Goal: Find specific page/section: Find specific page/section

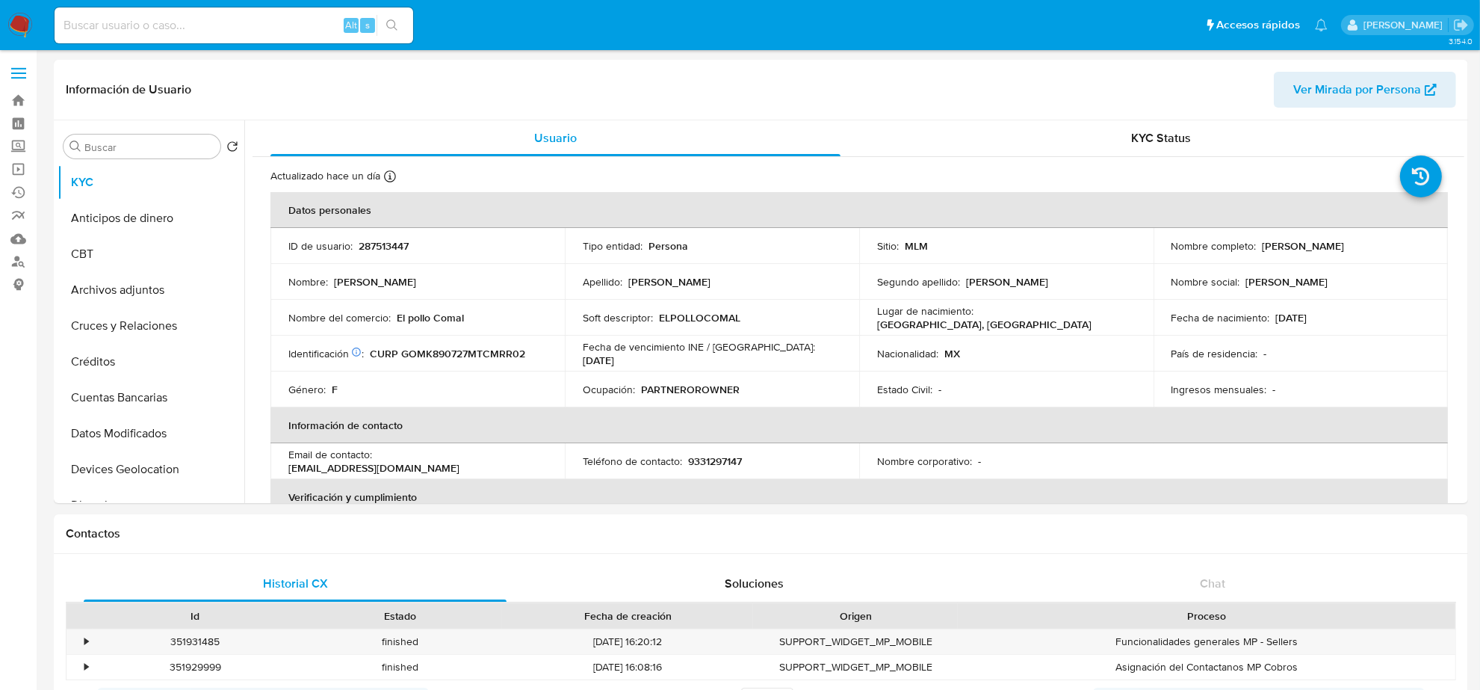
select select "10"
click at [179, 23] on input at bounding box center [234, 25] width 359 height 19
paste input "65832433"
type input "65832433"
select select "10"
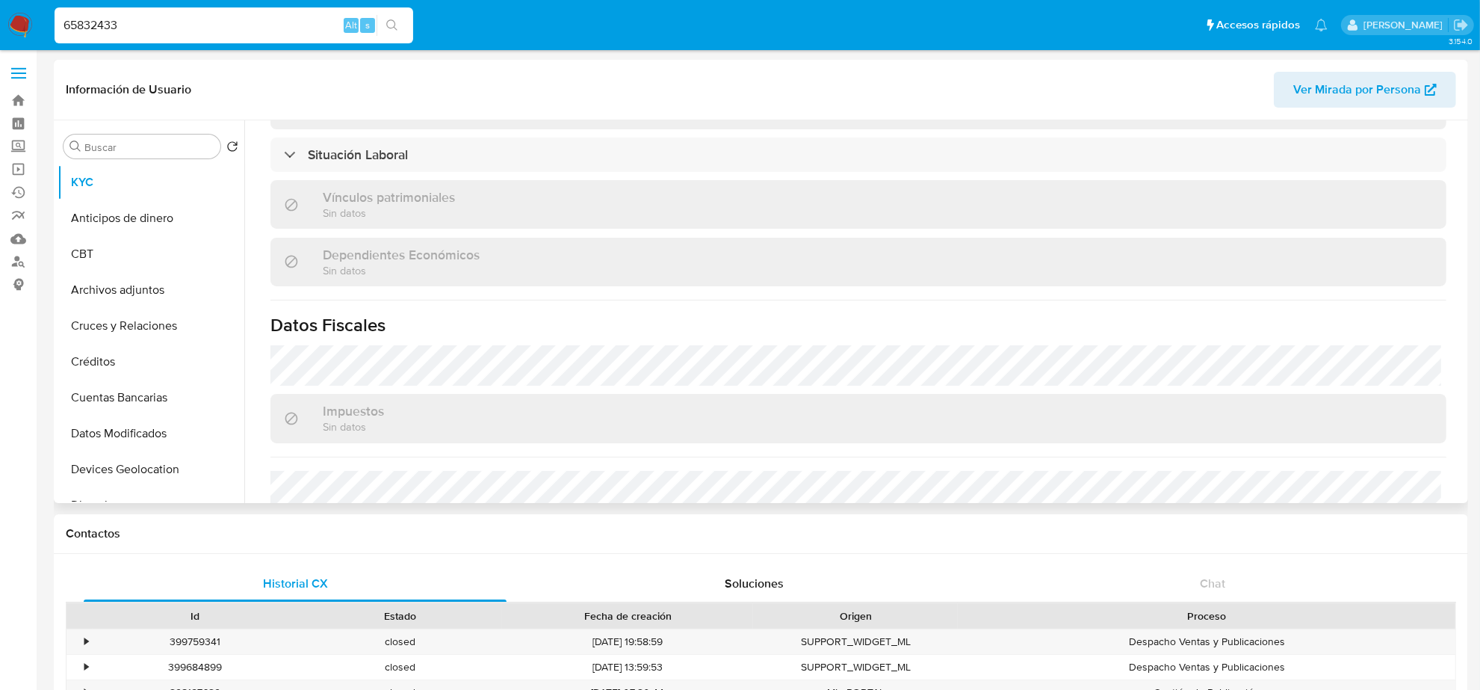
scroll to position [894, 0]
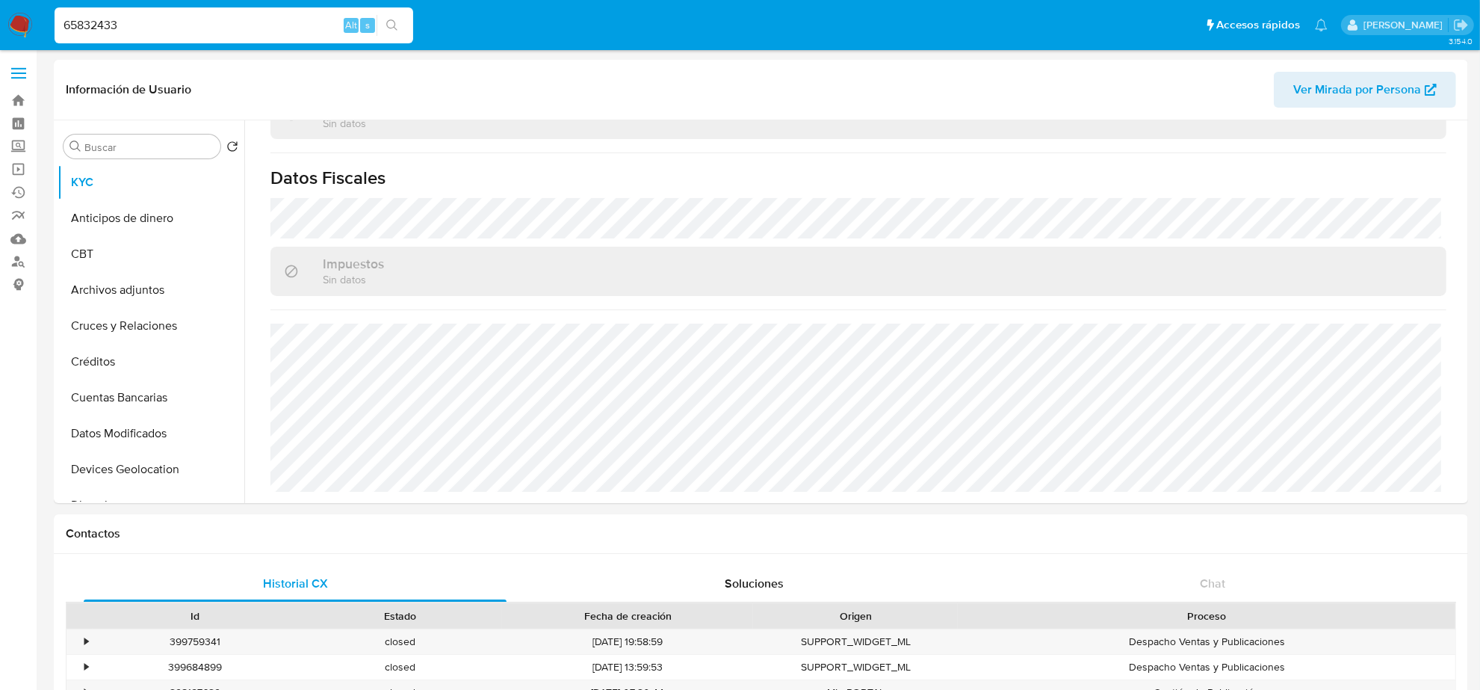
click at [99, 12] on div "65832433 Alt s" at bounding box center [234, 25] width 359 height 36
click at [99, 13] on div "65832433 Alt s" at bounding box center [234, 25] width 359 height 36
click at [102, 16] on input "65832433" at bounding box center [234, 25] width 359 height 19
paste input "127648262"
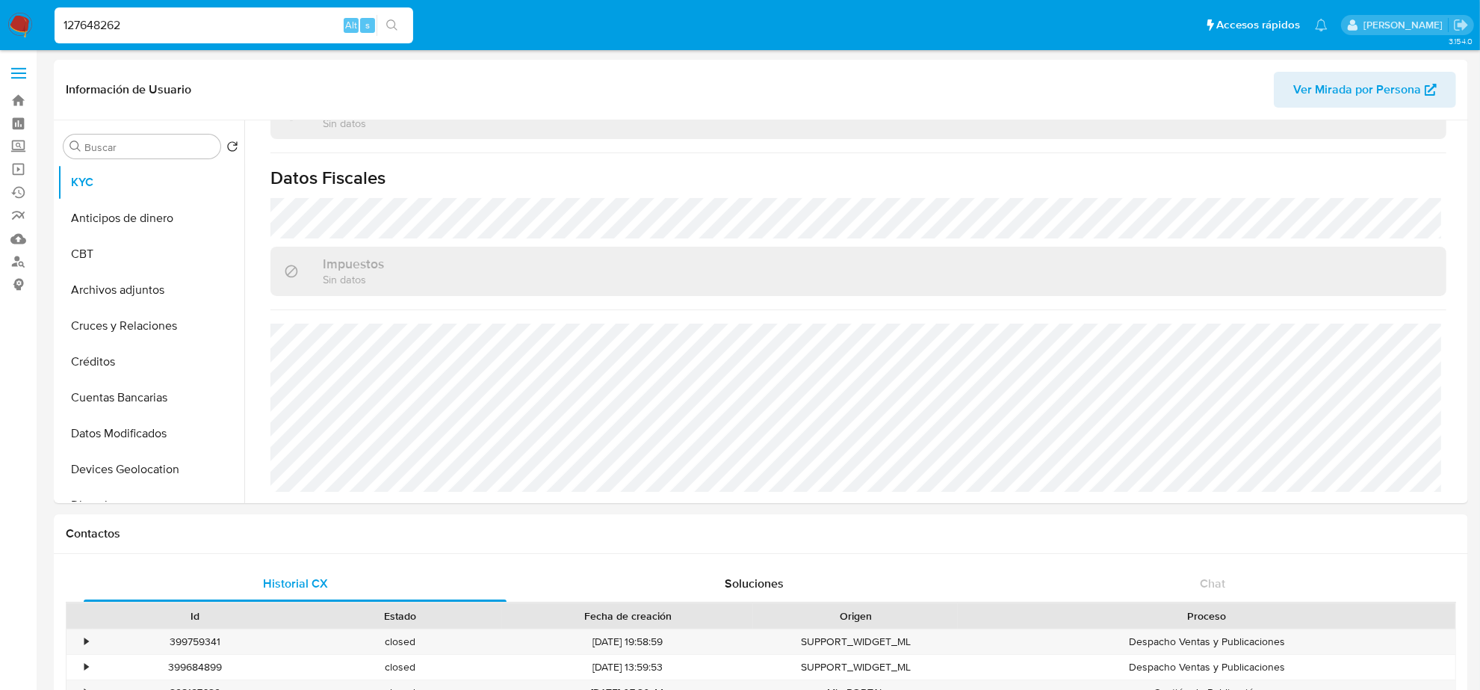
type input "127648262"
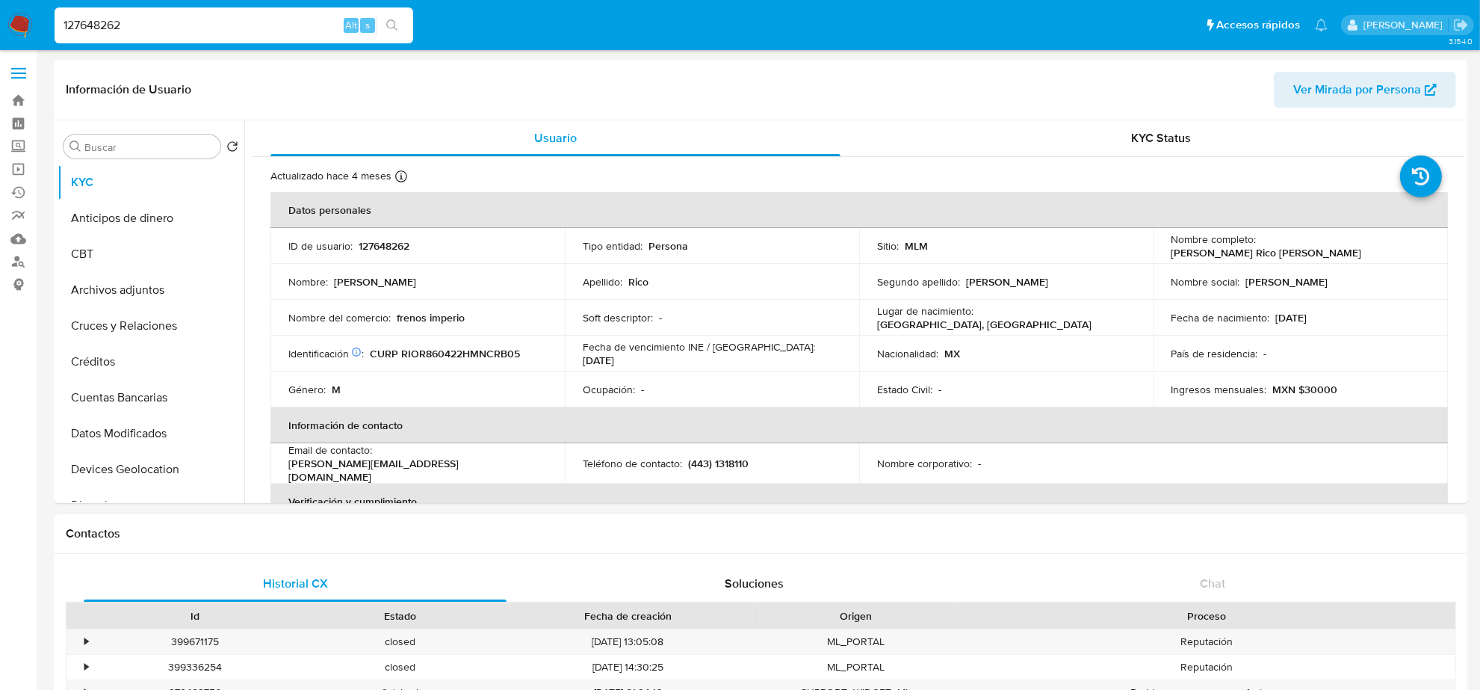
select select "10"
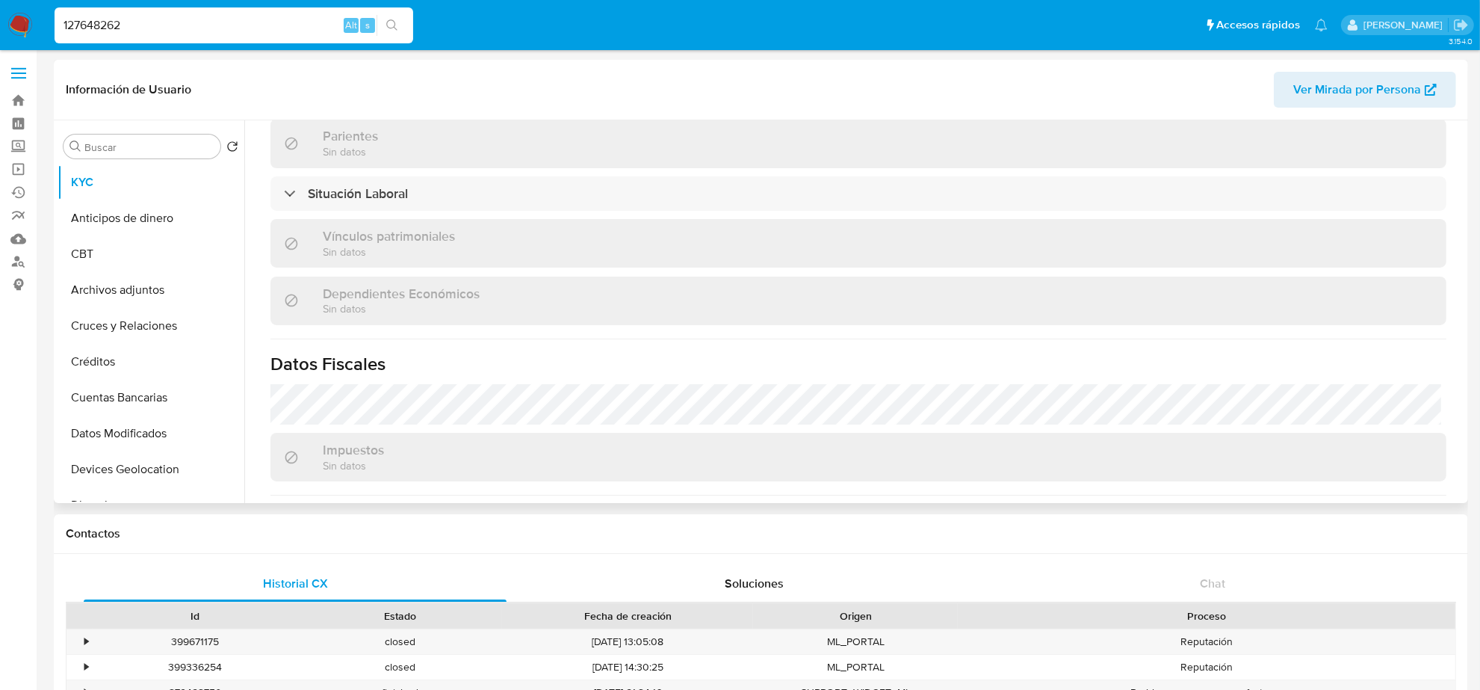
scroll to position [924, 0]
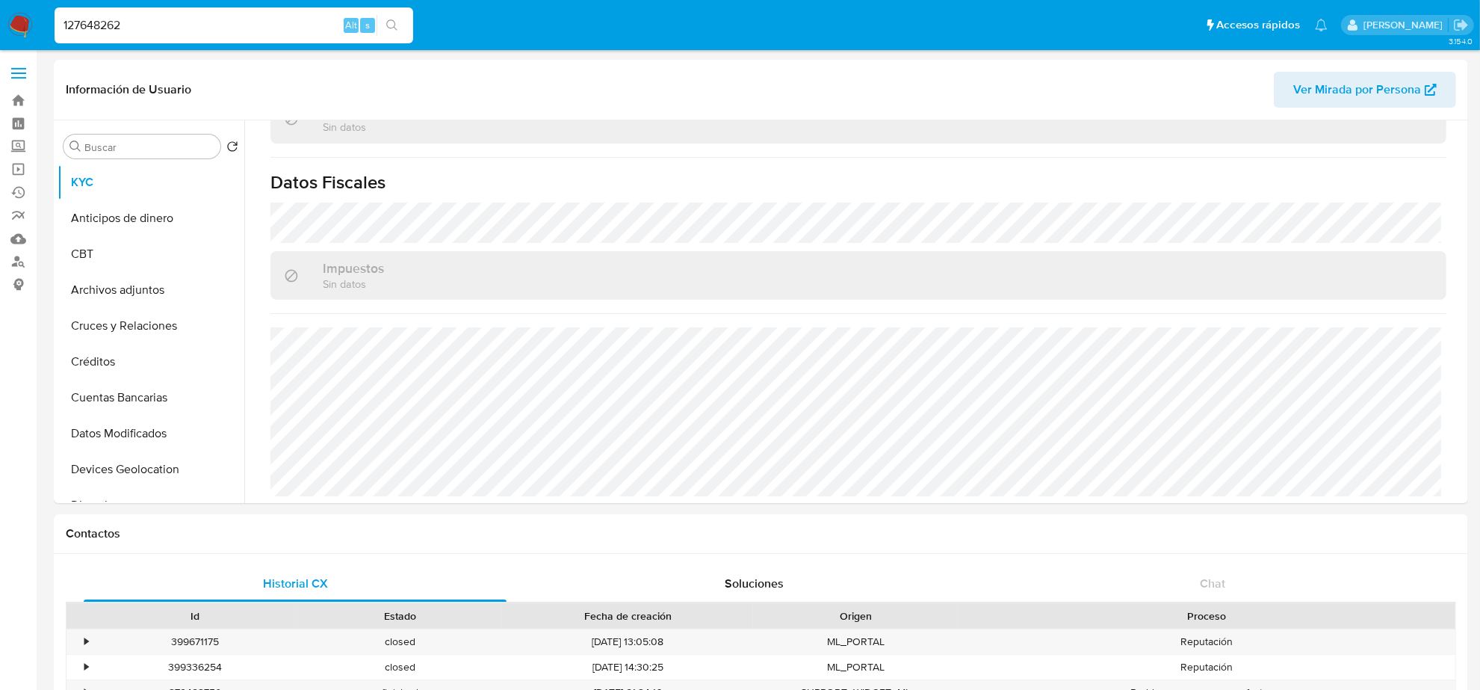
click at [158, 19] on input "127648262" at bounding box center [234, 25] width 359 height 19
paste input
click at [136, 34] on input at bounding box center [234, 25] width 359 height 19
paste input "137611013"
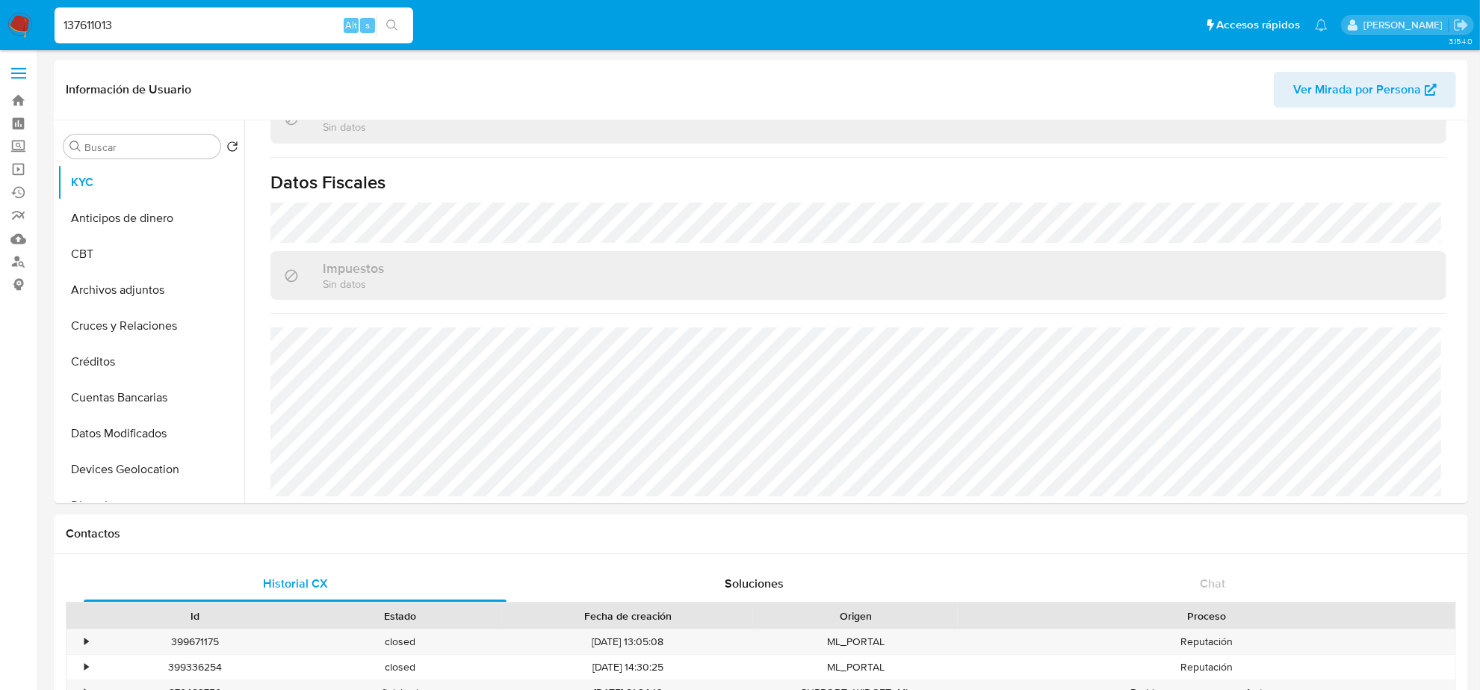
type input "137611013"
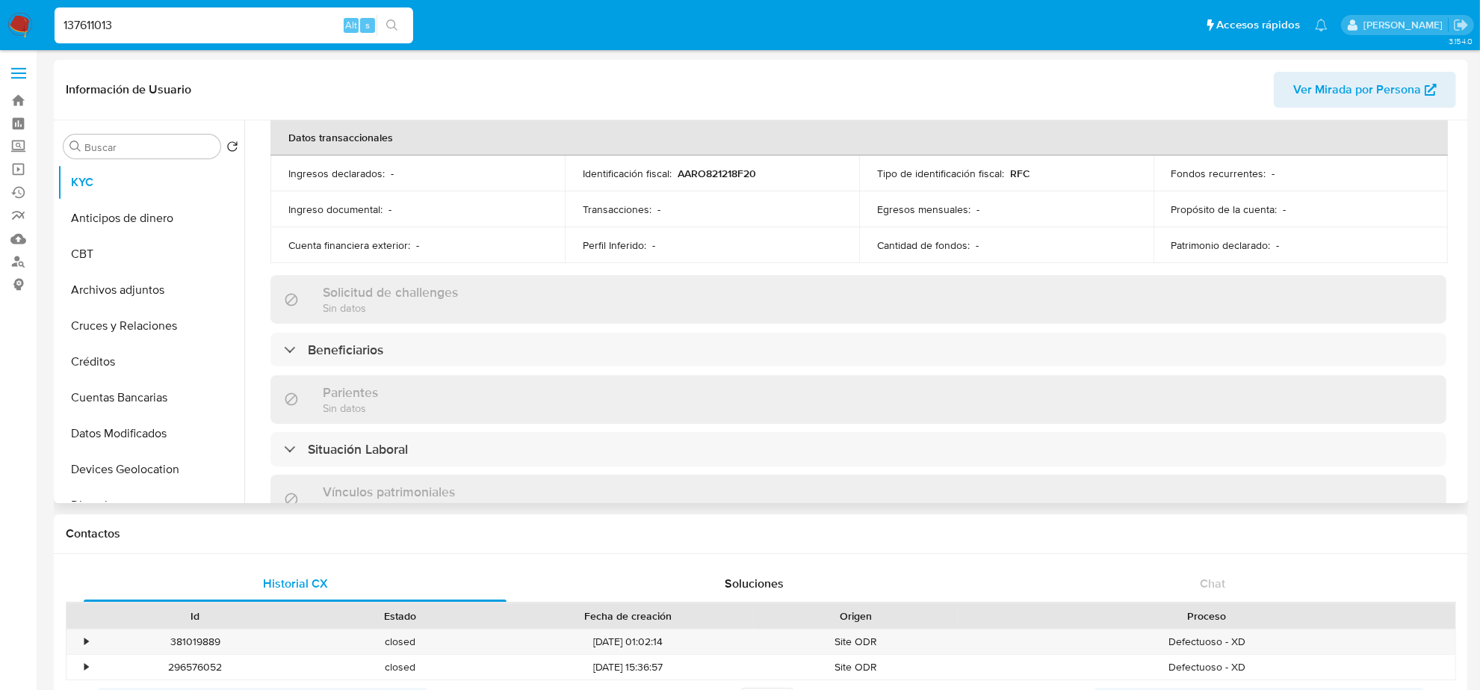
select select "10"
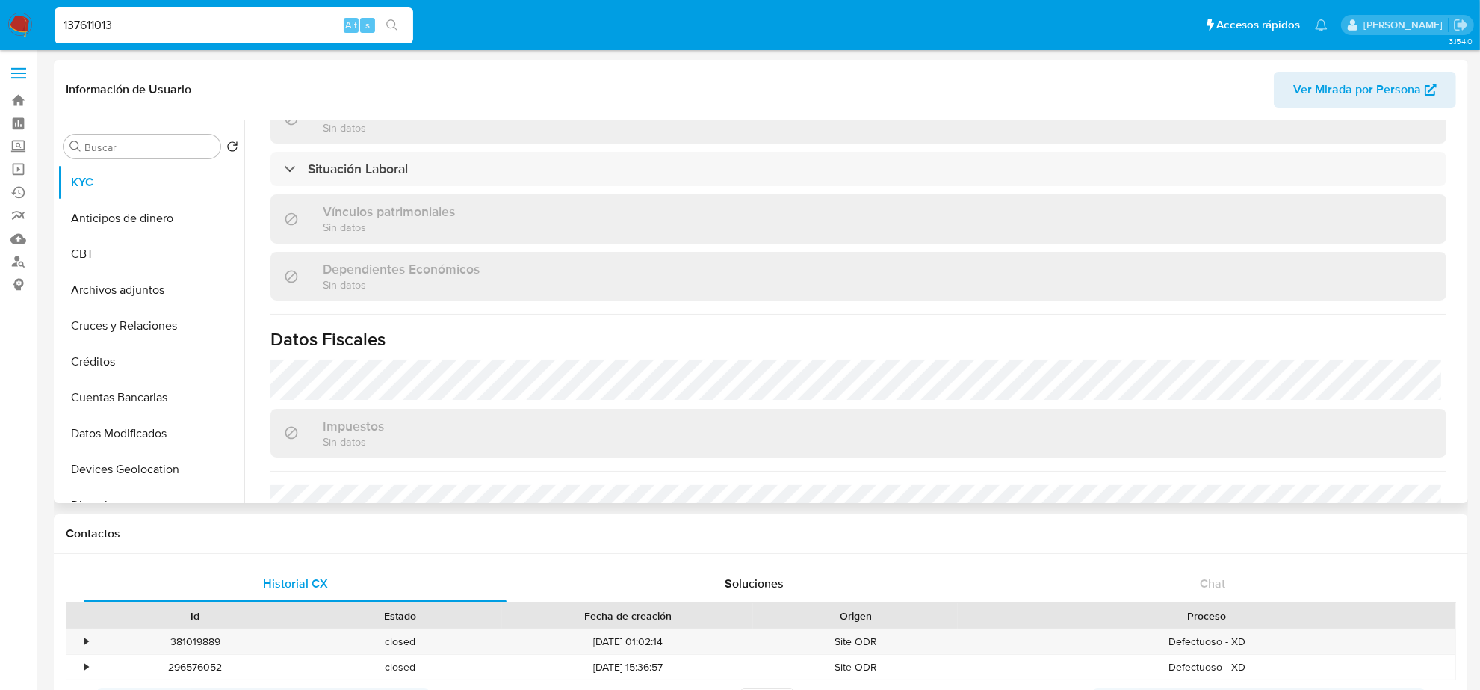
scroll to position [841, 0]
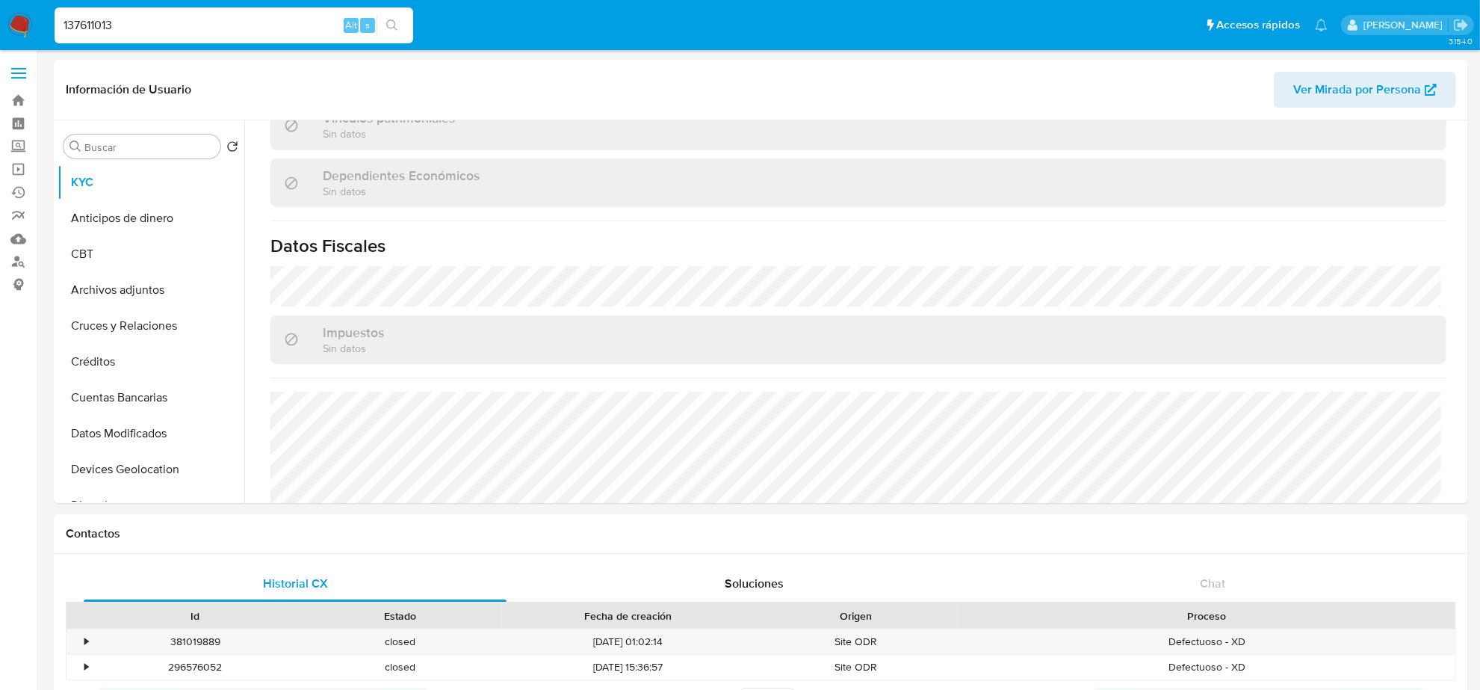
click at [136, 22] on input "137611013" at bounding box center [234, 25] width 359 height 19
paste input "226250588"
type input "226250588"
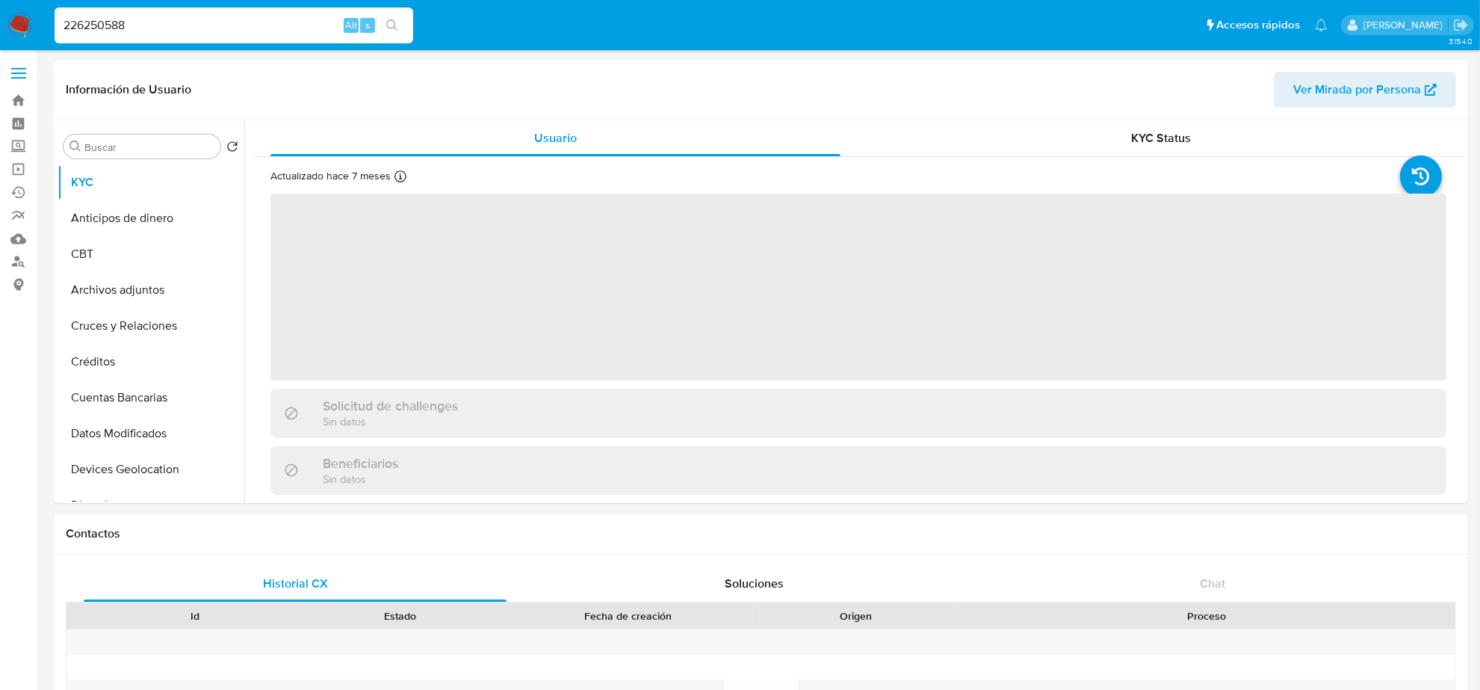
select select "10"
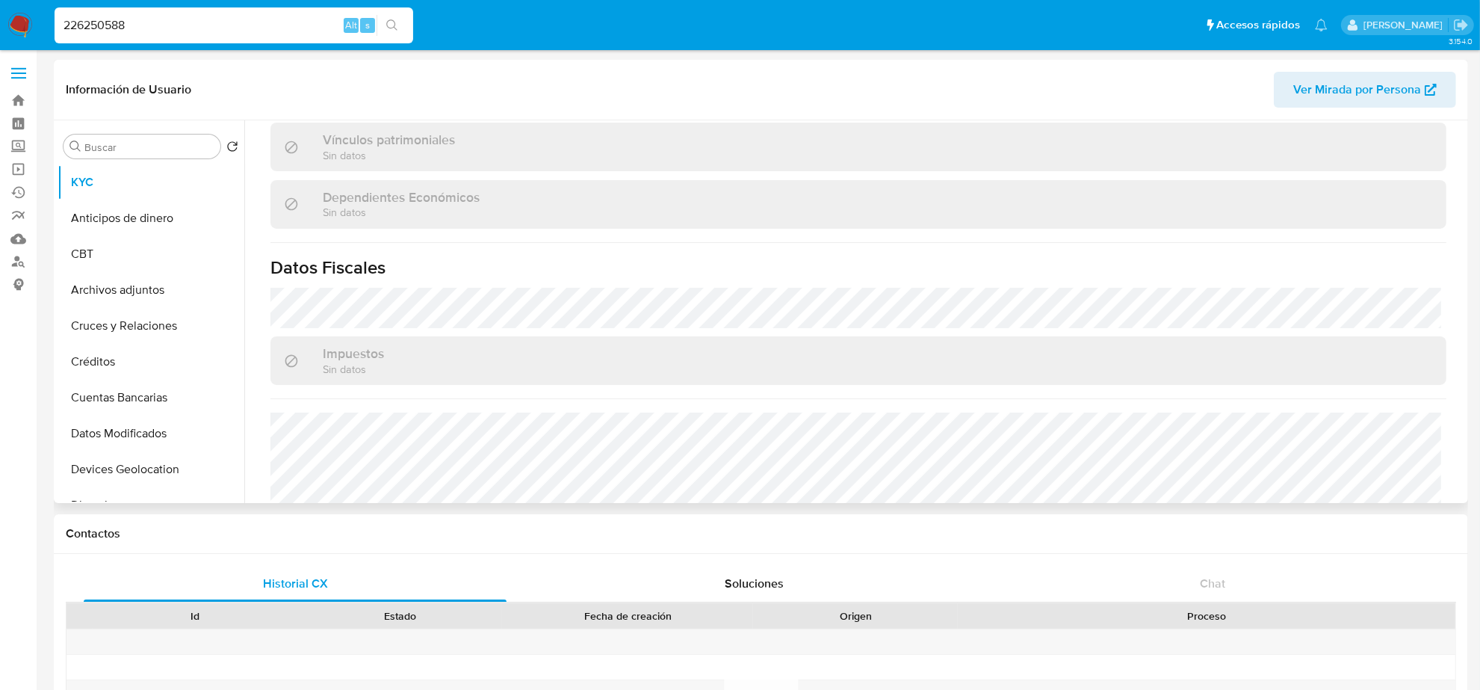
scroll to position [924, 0]
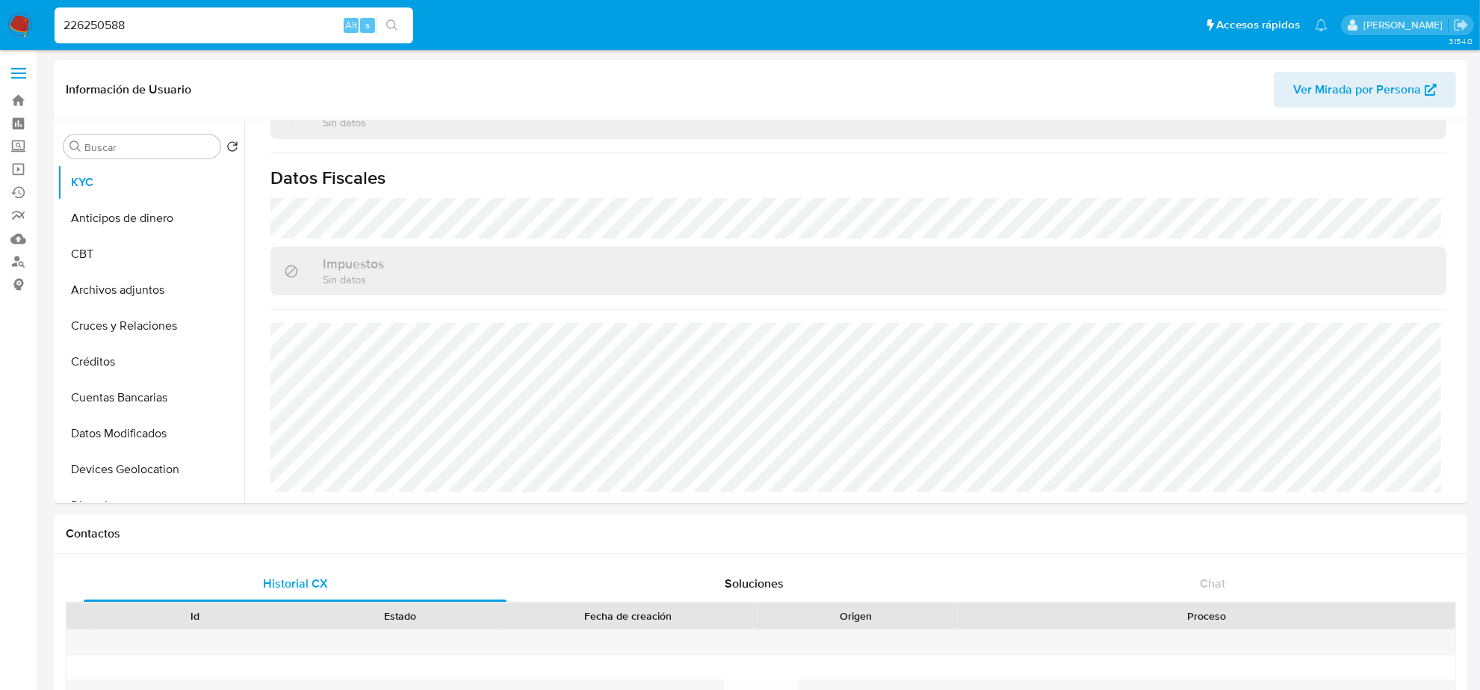
click at [129, 22] on input "226250588" at bounding box center [234, 25] width 359 height 19
click at [129, 23] on input "226250588" at bounding box center [234, 25] width 359 height 19
paste input "326675974"
type input "326675974"
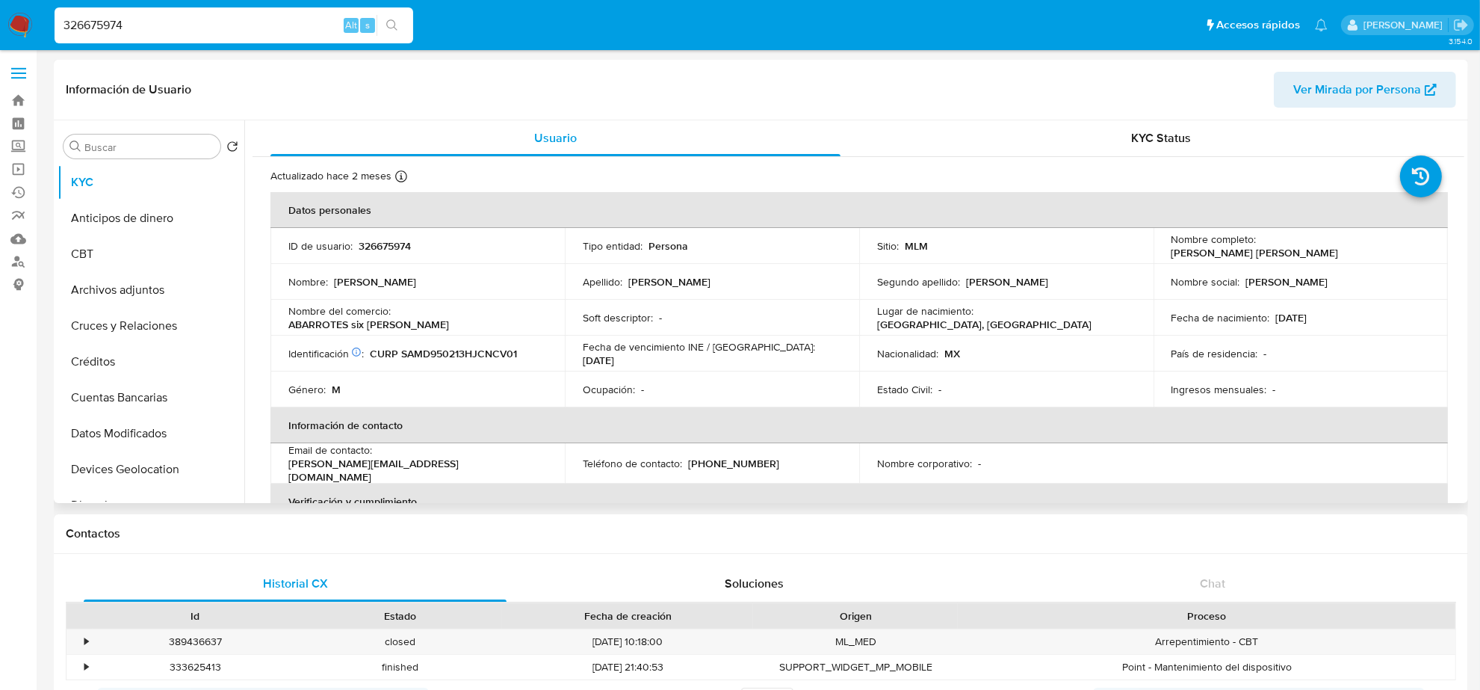
select select "10"
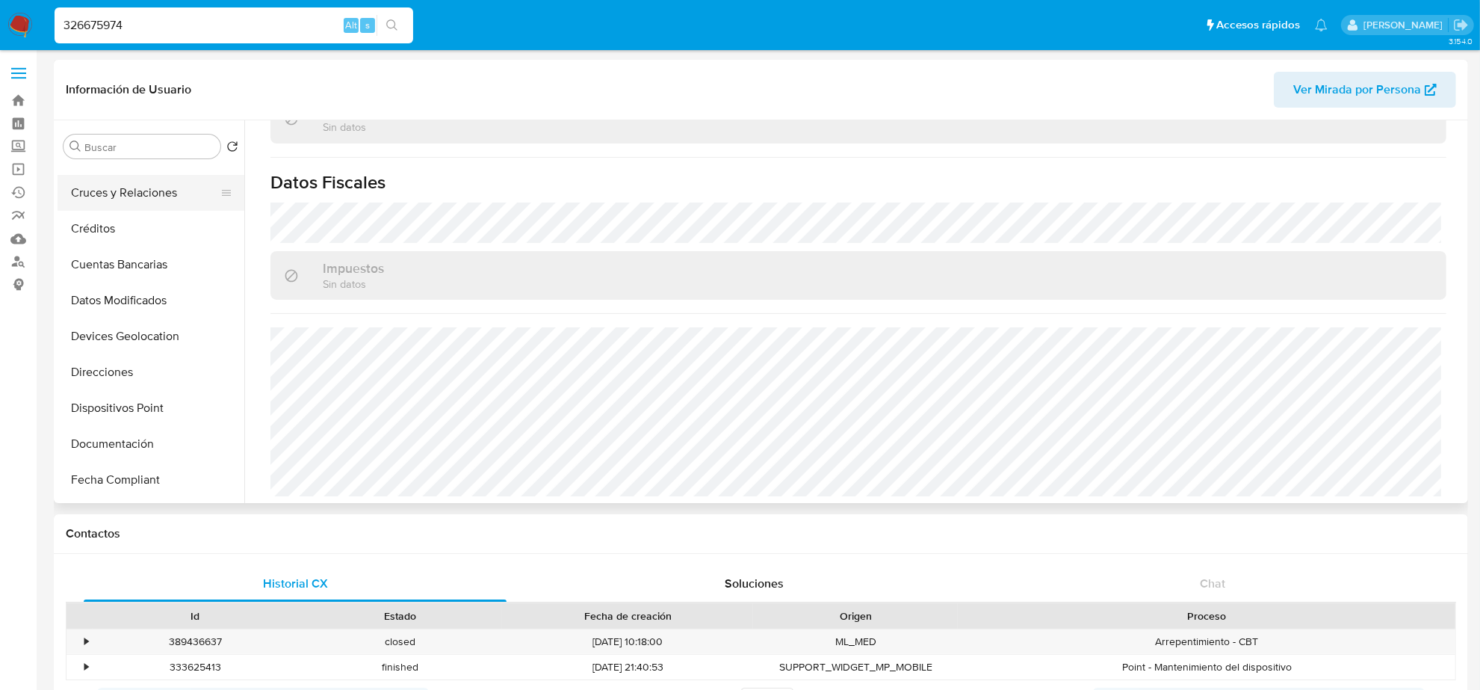
scroll to position [280, 0]
click at [118, 297] on button "Documentación" at bounding box center [145, 297] width 175 height 36
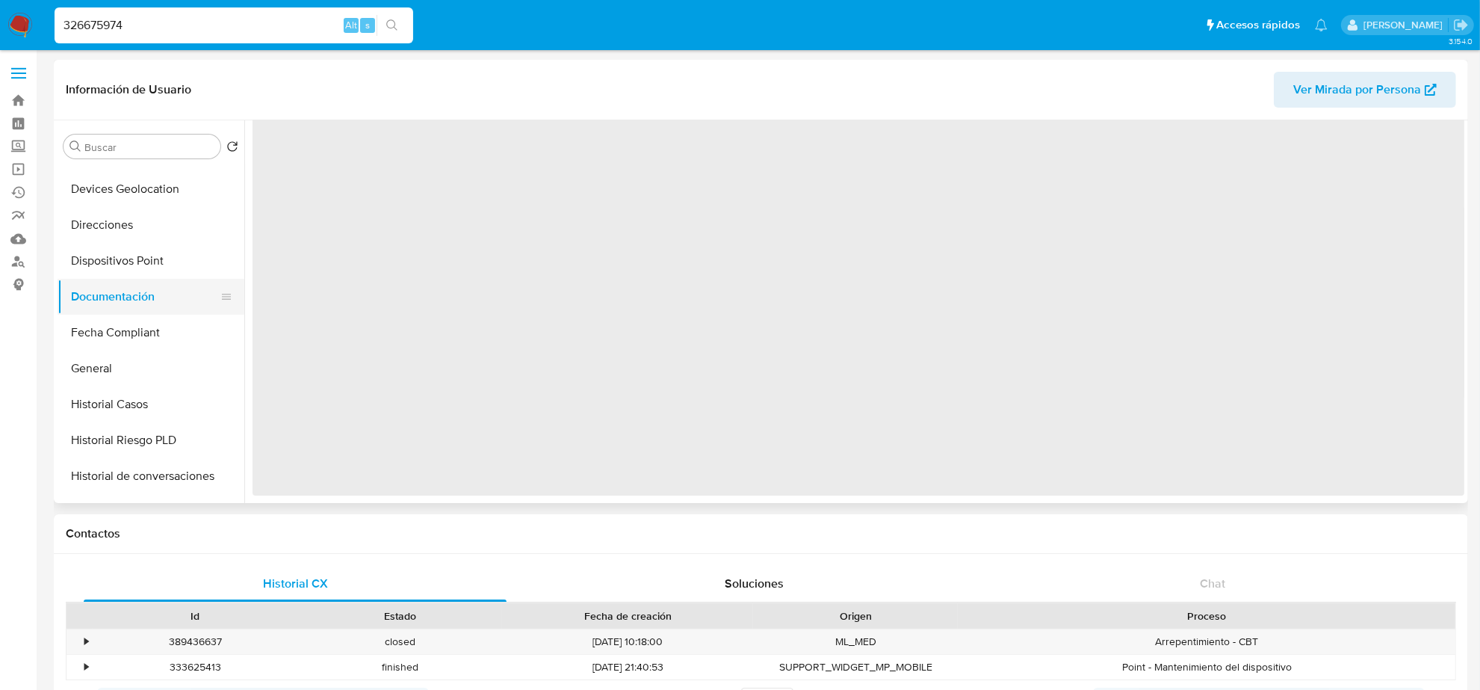
scroll to position [0, 0]
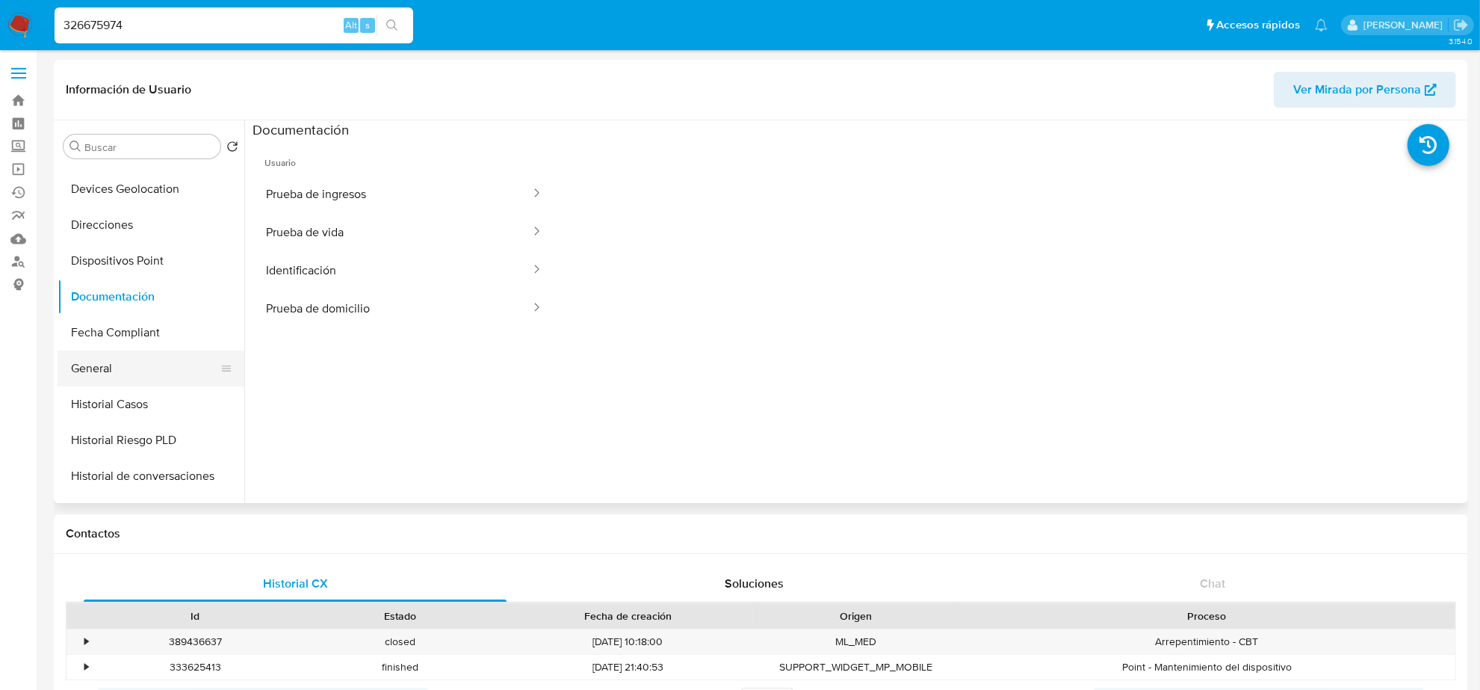
click at [158, 371] on button "General" at bounding box center [145, 368] width 175 height 36
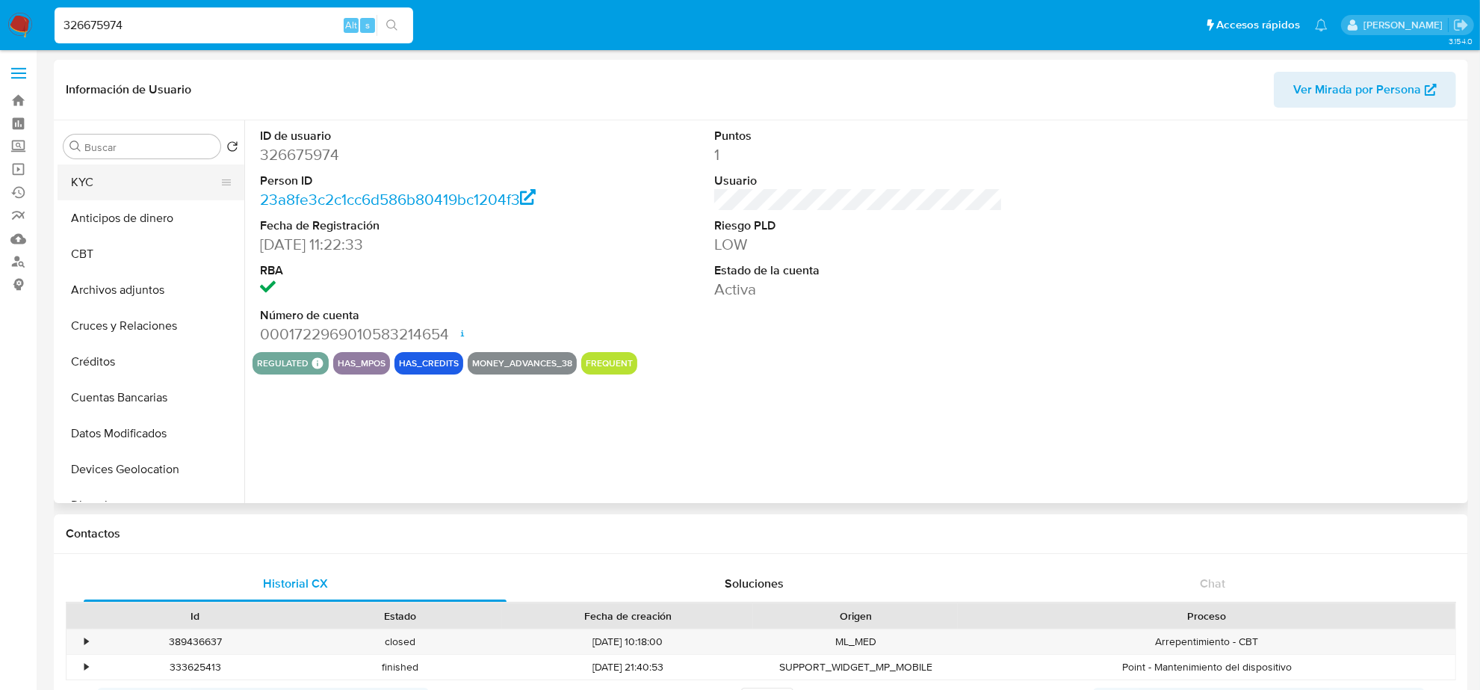
click at [135, 188] on button "KYC" at bounding box center [145, 182] width 175 height 36
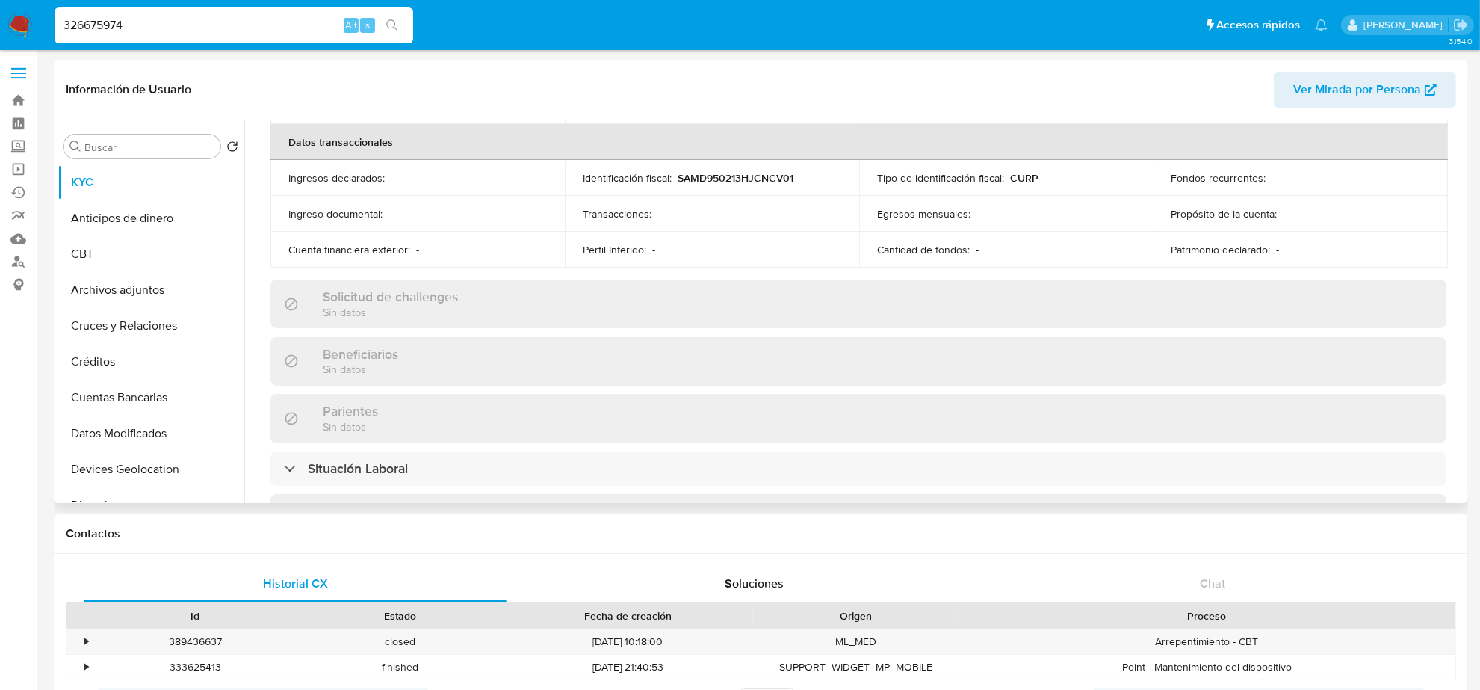
scroll to position [820, 0]
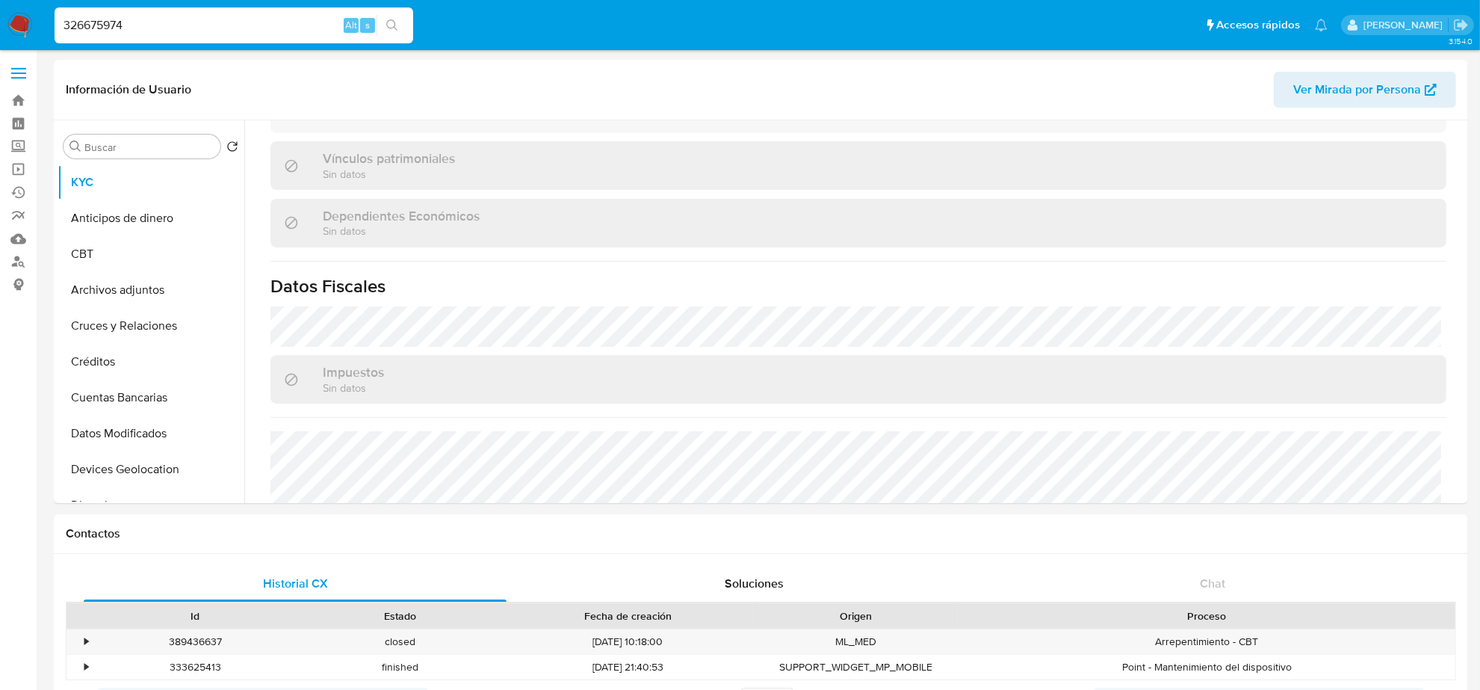
click at [174, 27] on input "326675974" at bounding box center [234, 25] width 359 height 19
paste input "441263788"
type input "441263788"
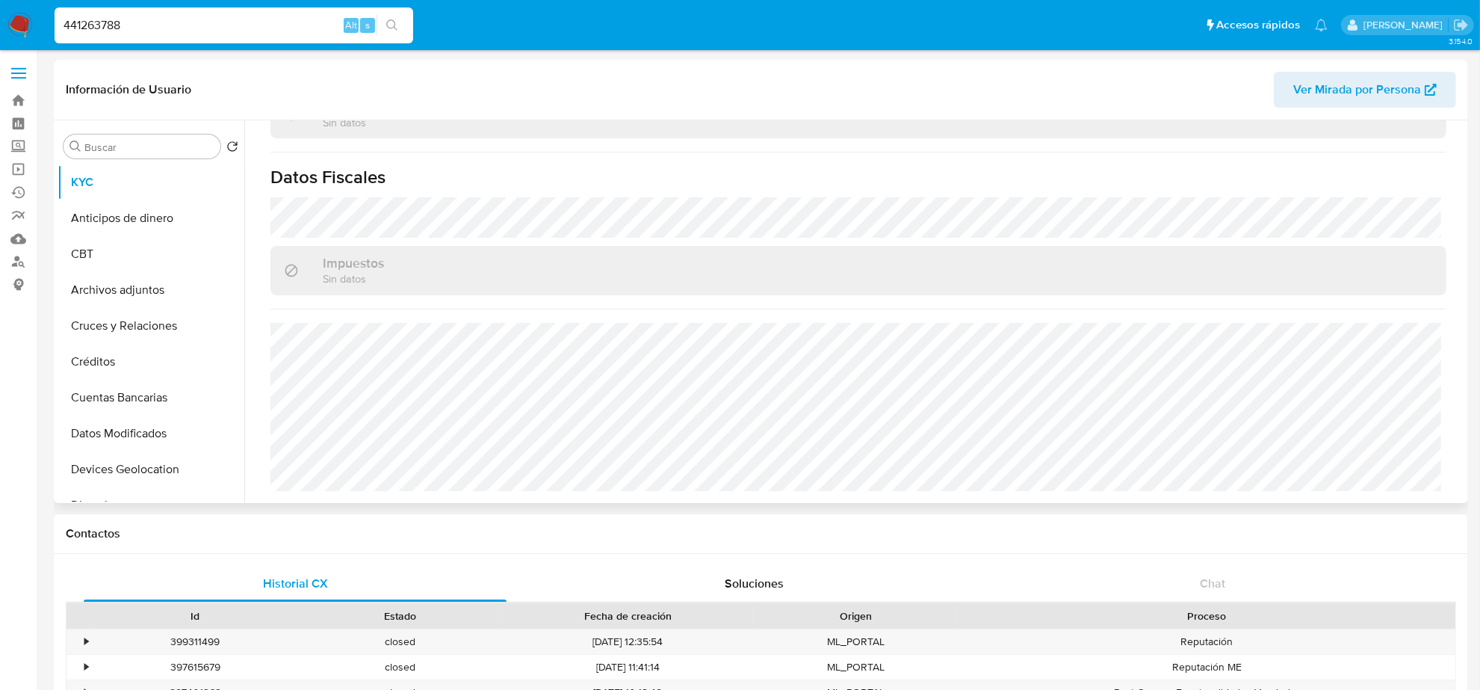
scroll to position [894, 0]
select select "10"
click at [146, 25] on input "441263788" at bounding box center [234, 25] width 359 height 19
paste input "99110522"
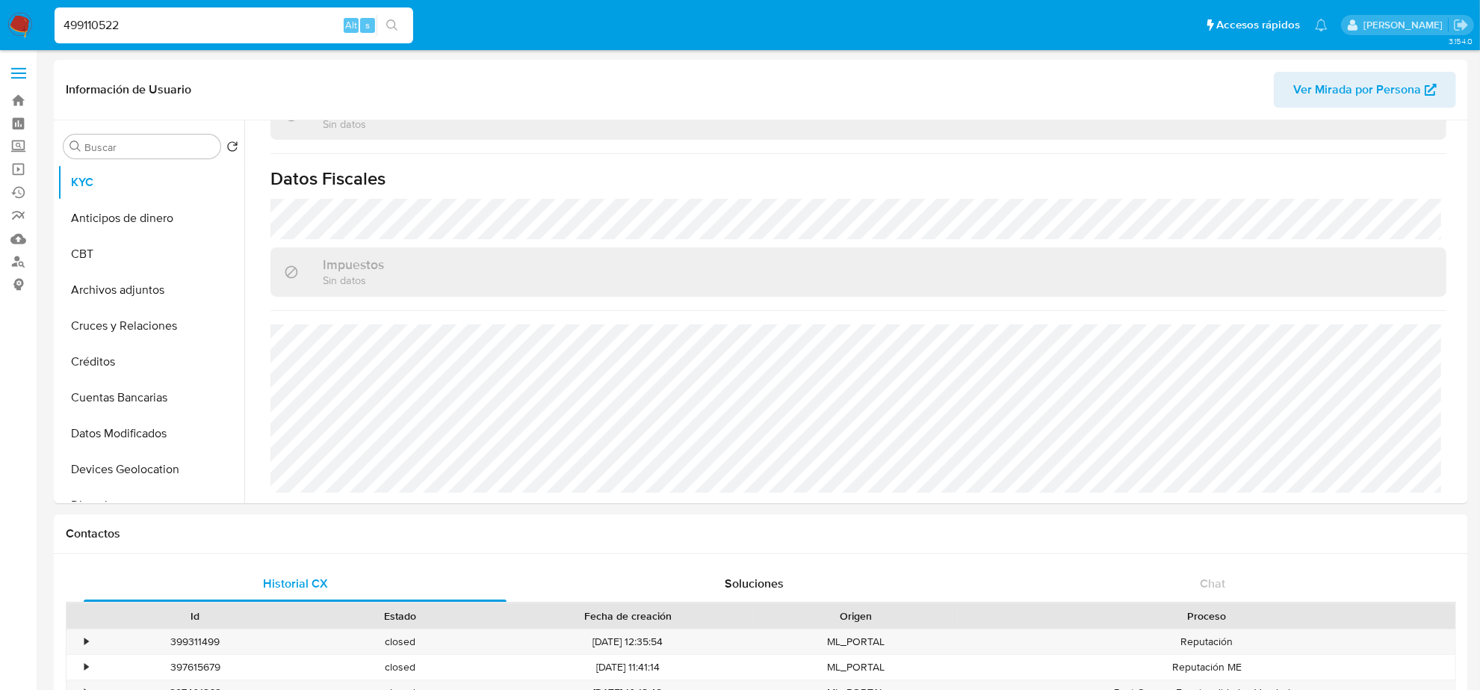
type input "499110522"
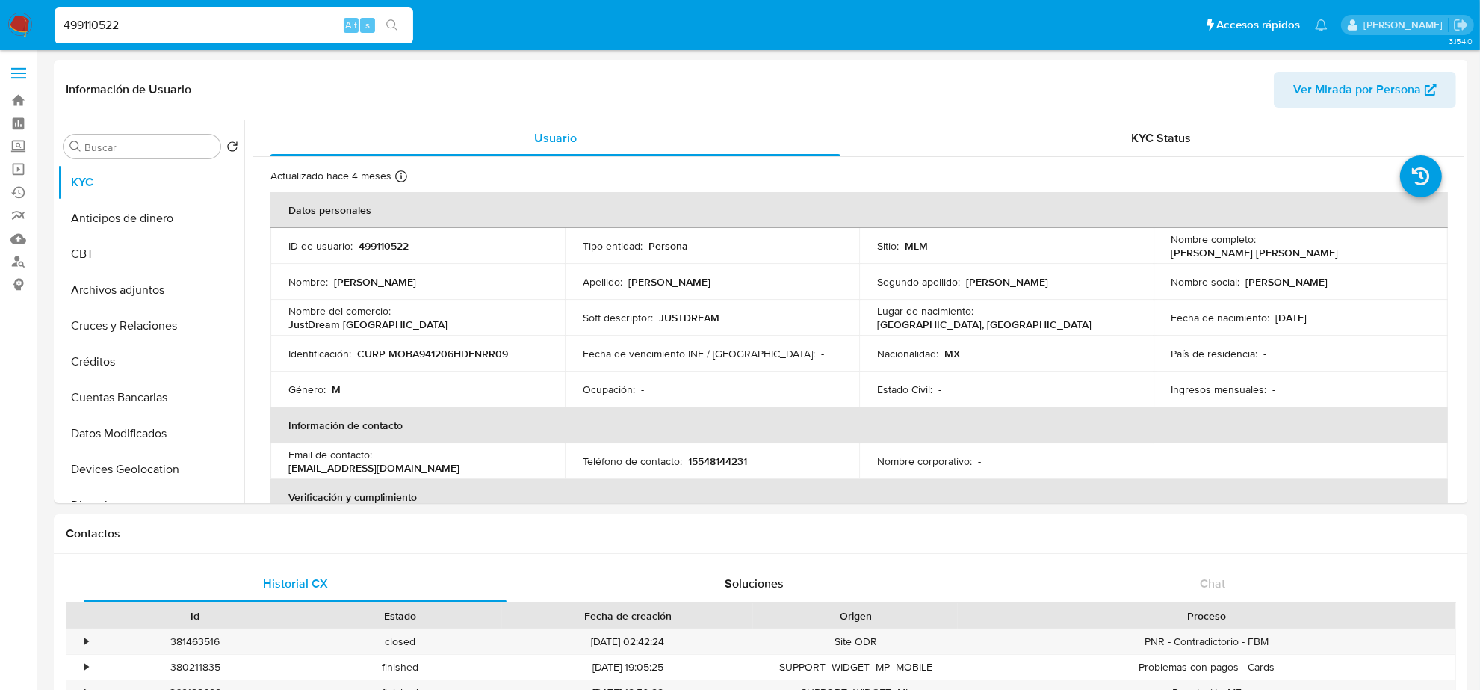
select select "10"
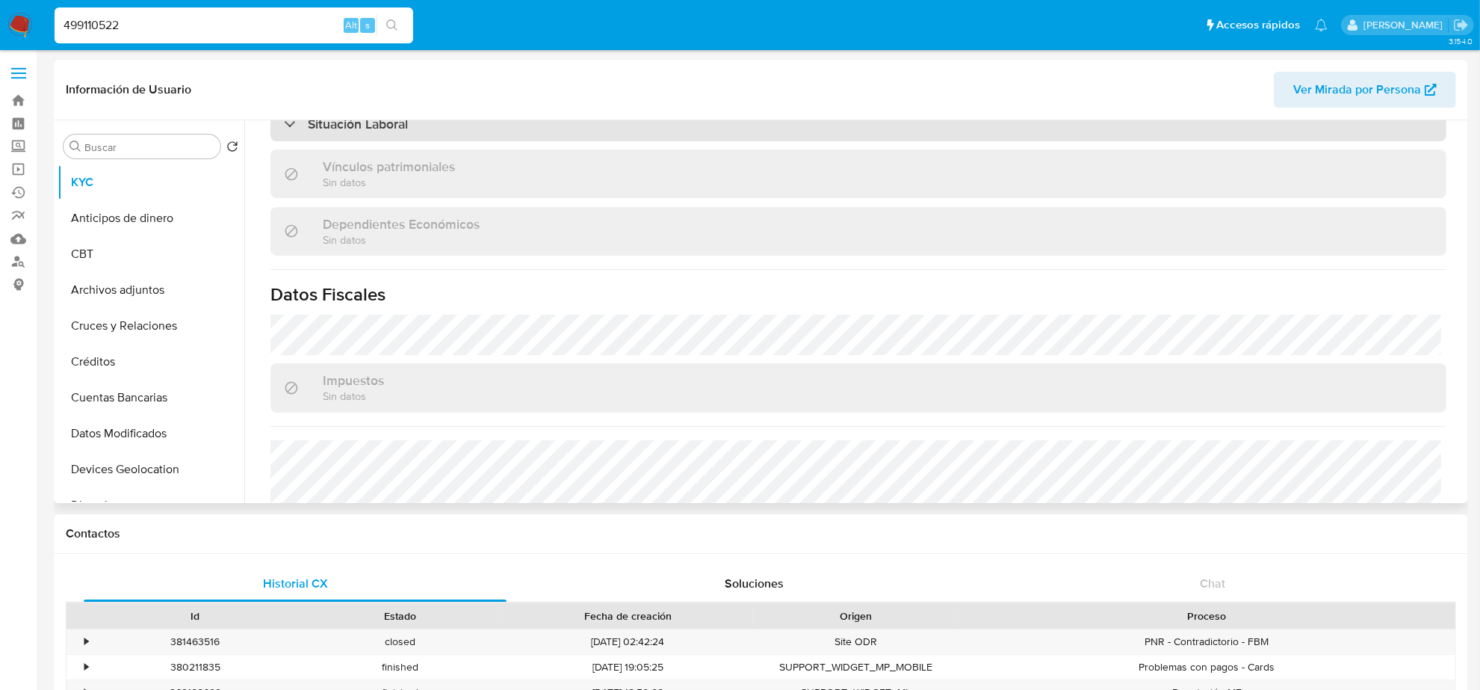
scroll to position [894, 0]
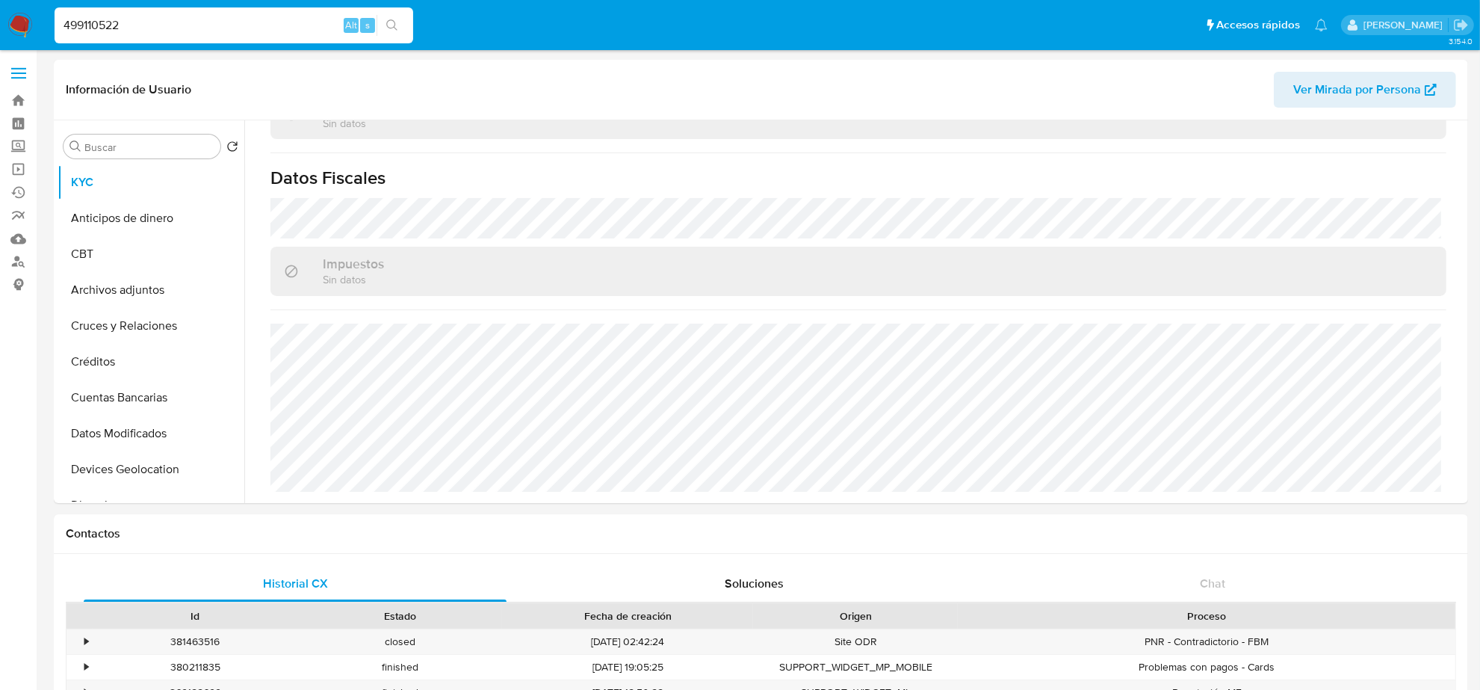
click at [195, 36] on div "499110522 Alt s" at bounding box center [234, 25] width 359 height 36
click at [195, 34] on input "499110522" at bounding box center [234, 25] width 359 height 19
click at [194, 34] on input "499110522" at bounding box center [234, 25] width 359 height 19
click at [198, 40] on div "499110522 Alt s" at bounding box center [234, 25] width 359 height 36
paste input "606220729"
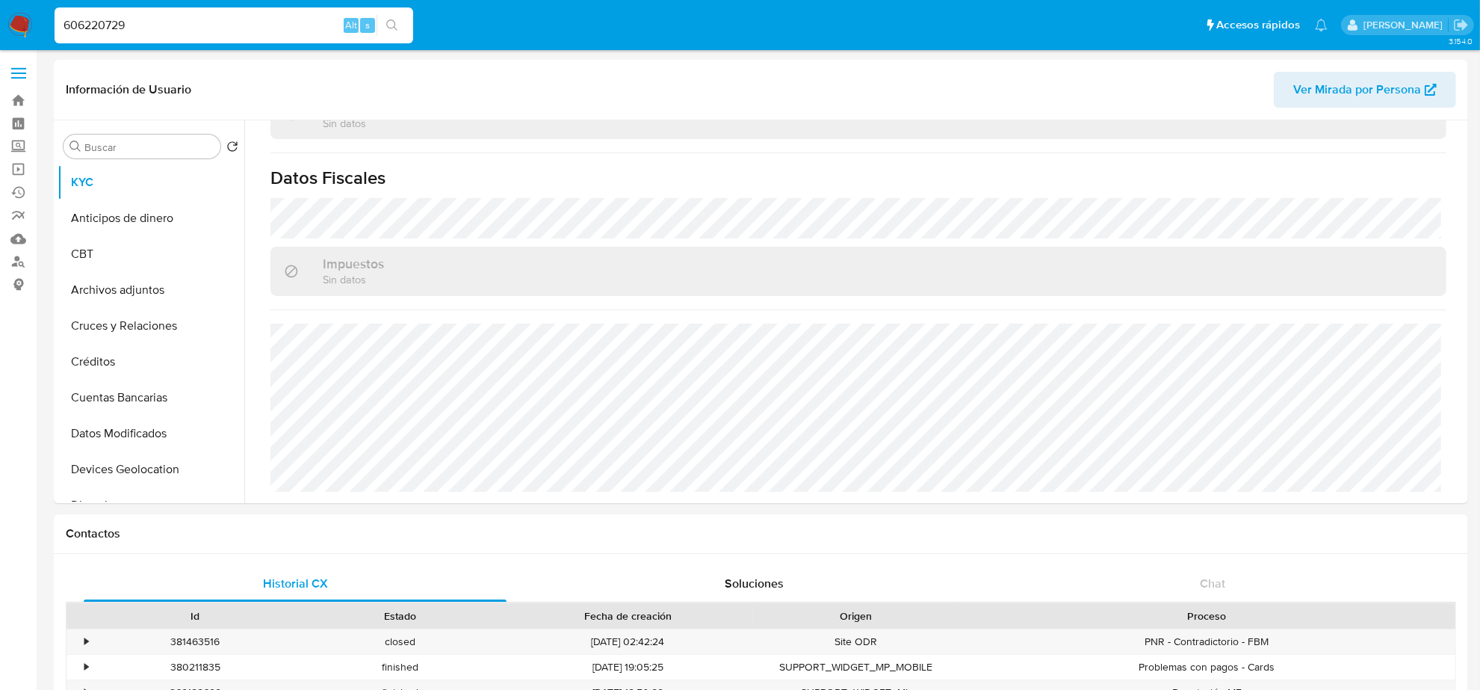
type input "606220729"
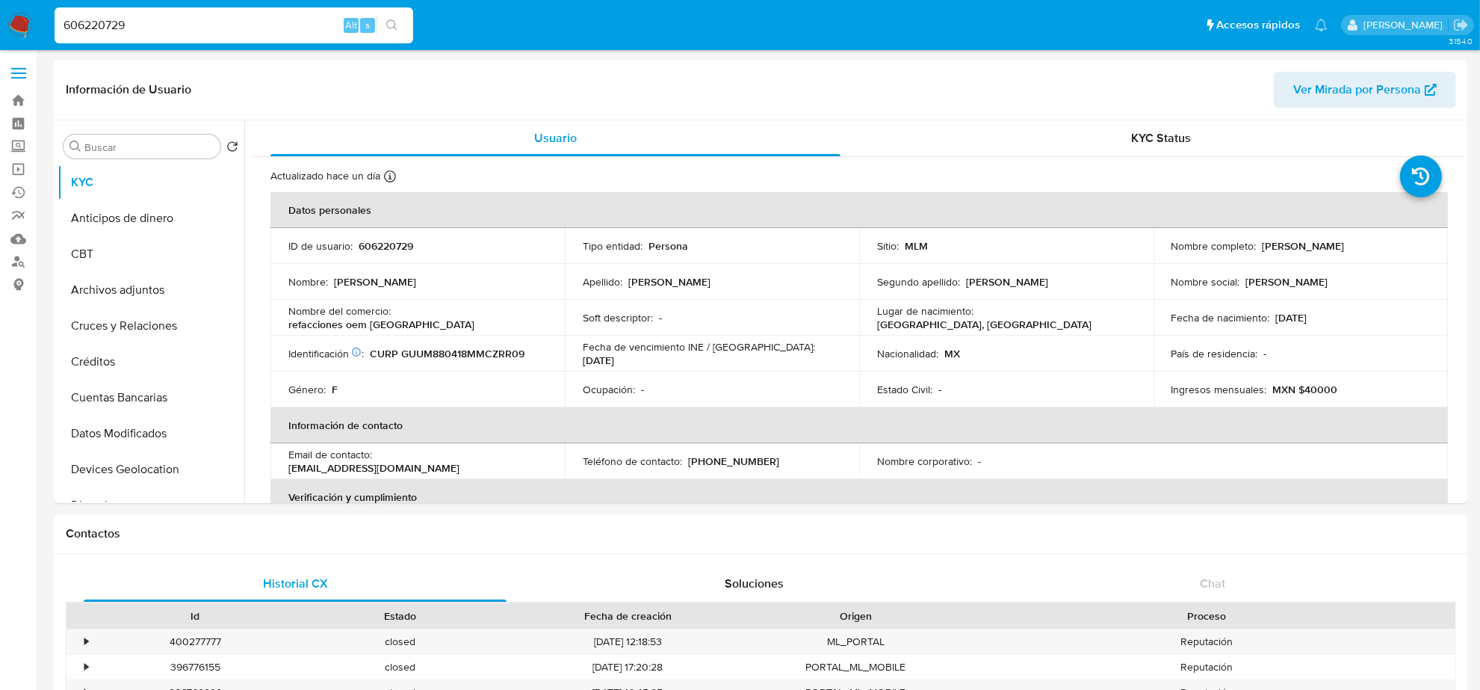
select select "10"
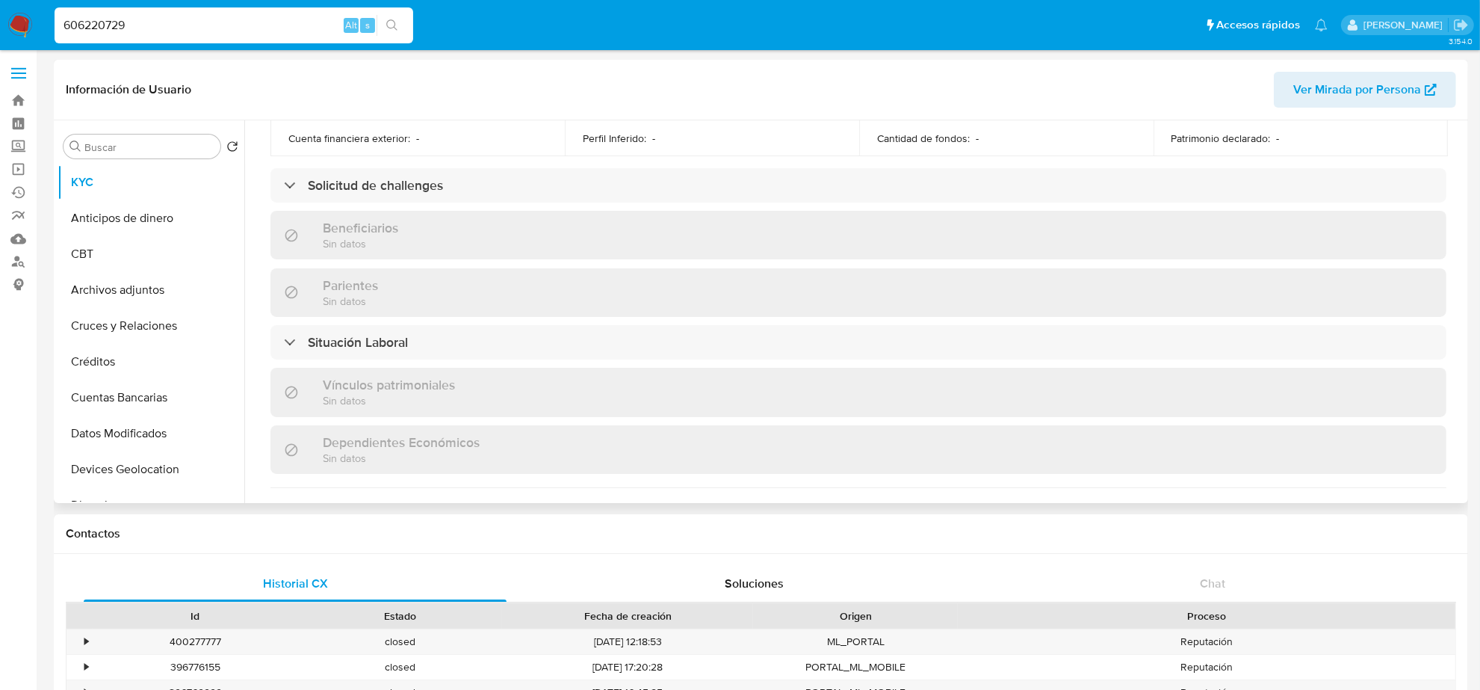
scroll to position [841, 0]
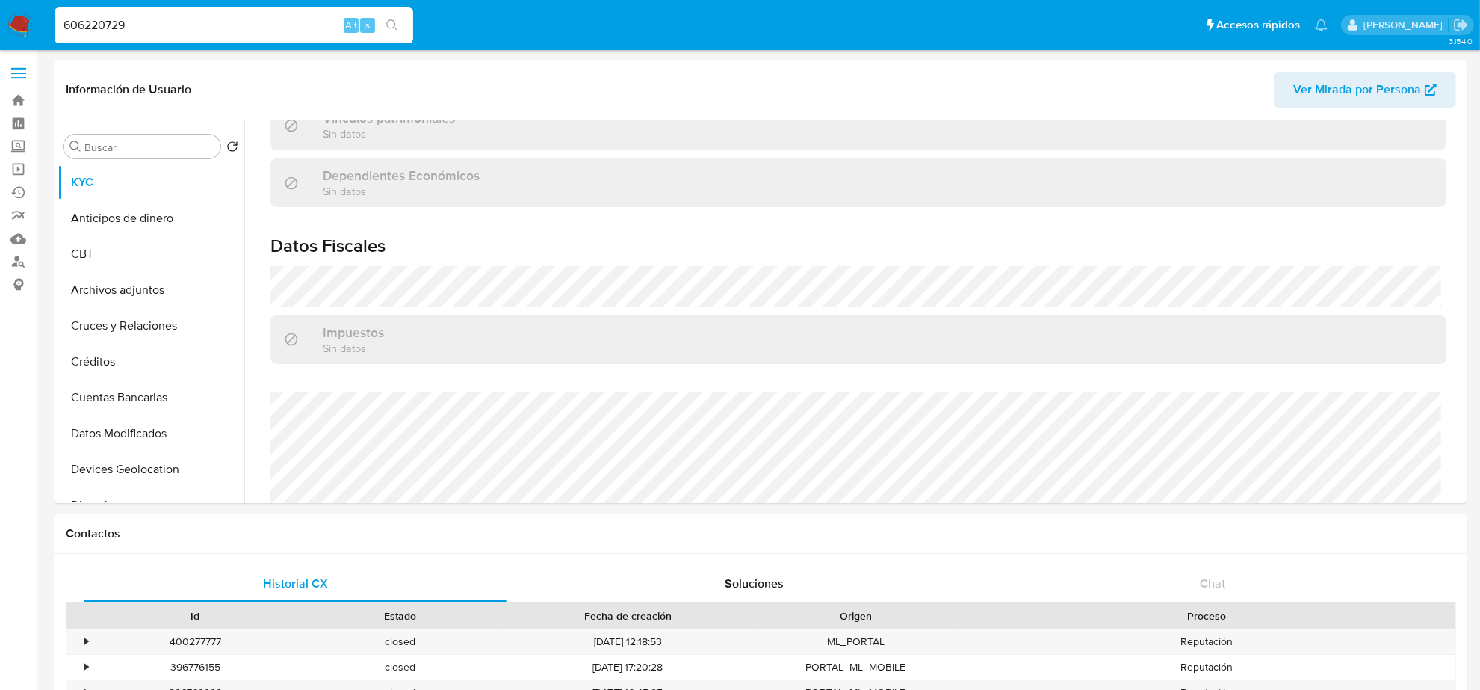
click at [173, 32] on input "606220729" at bounding box center [234, 25] width 359 height 19
paste input "[EMAIL_ADDRESS][DOMAIN_NAME]"
type input "[EMAIL_ADDRESS][DOMAIN_NAME]"
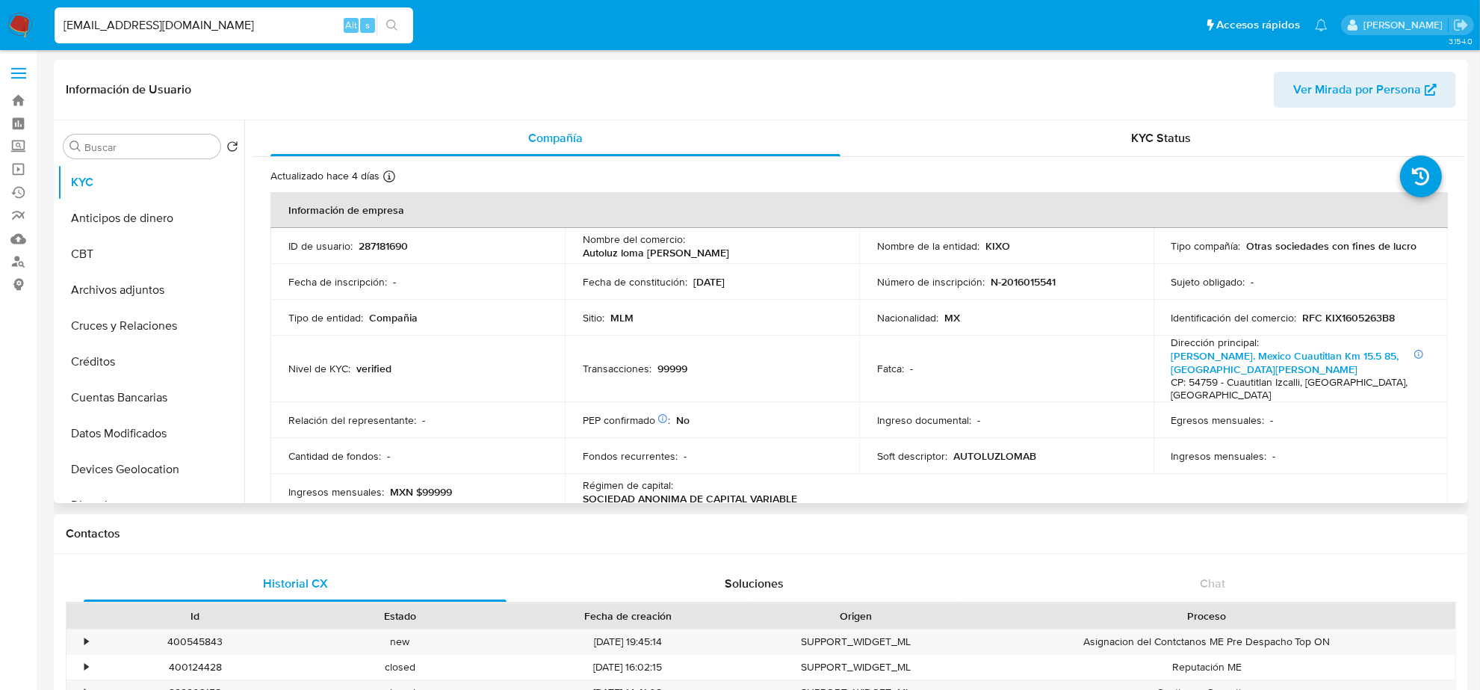
select select "10"
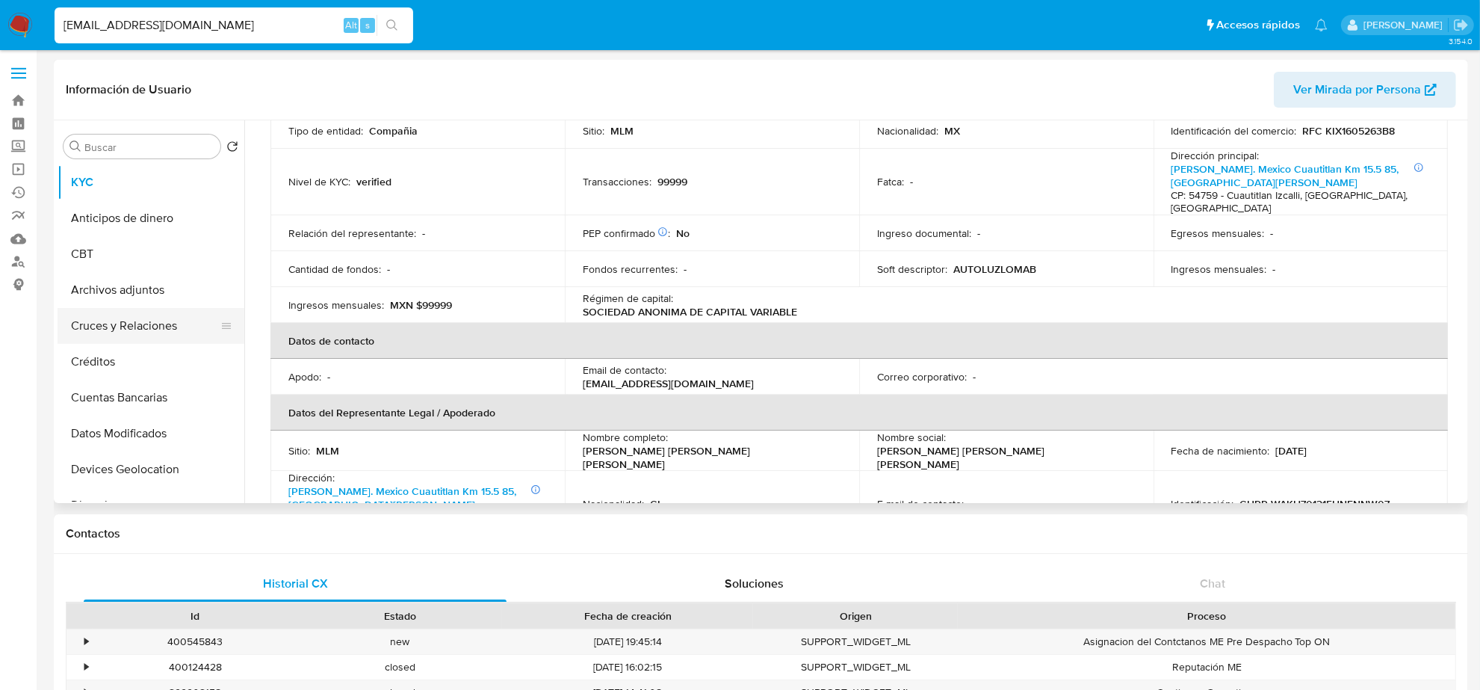
scroll to position [187, 0]
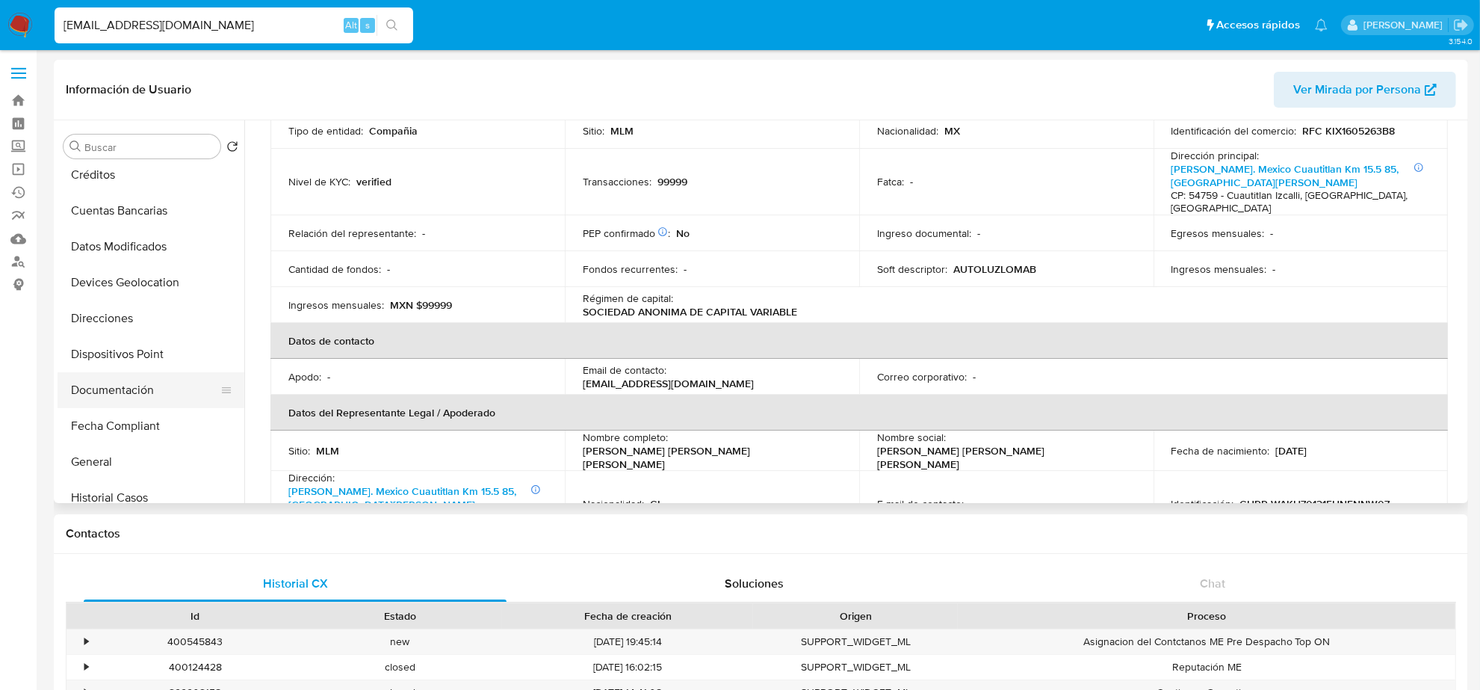
click at [133, 392] on button "Documentación" at bounding box center [145, 390] width 175 height 36
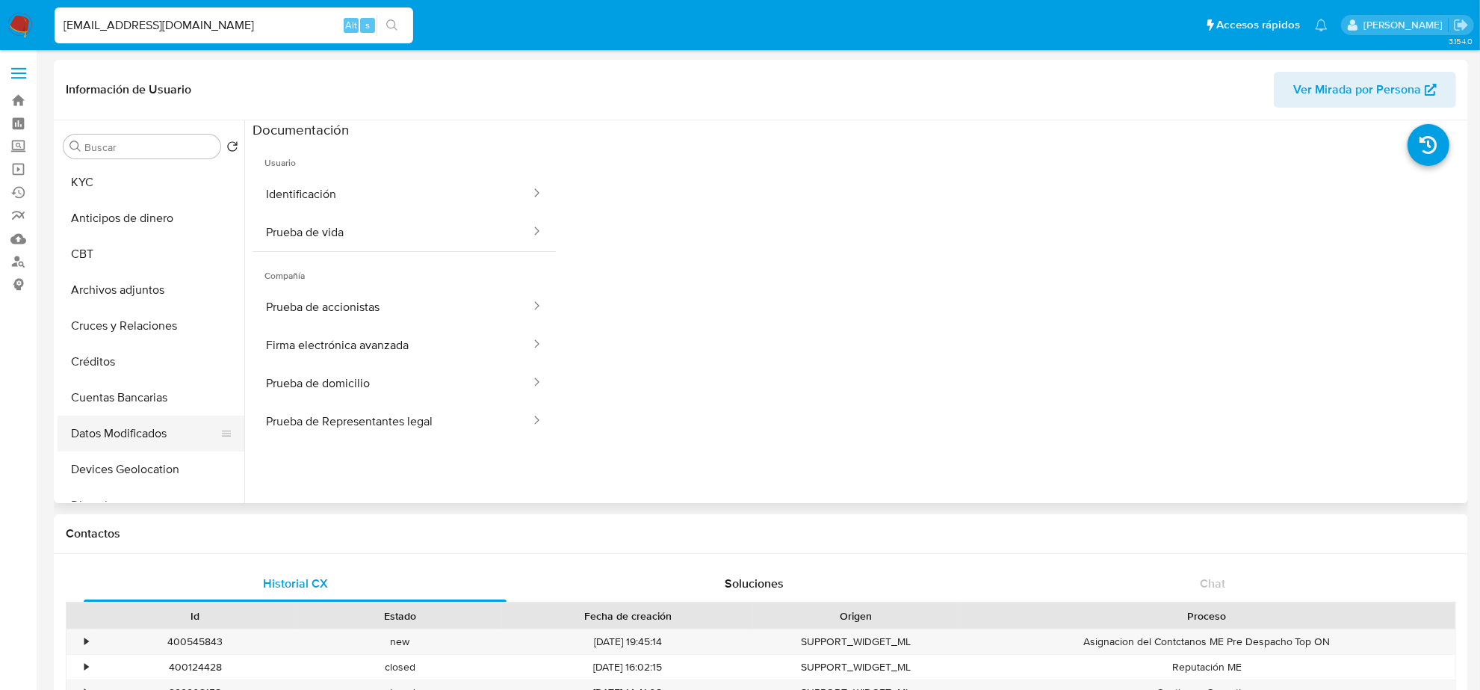
scroll to position [93, 0]
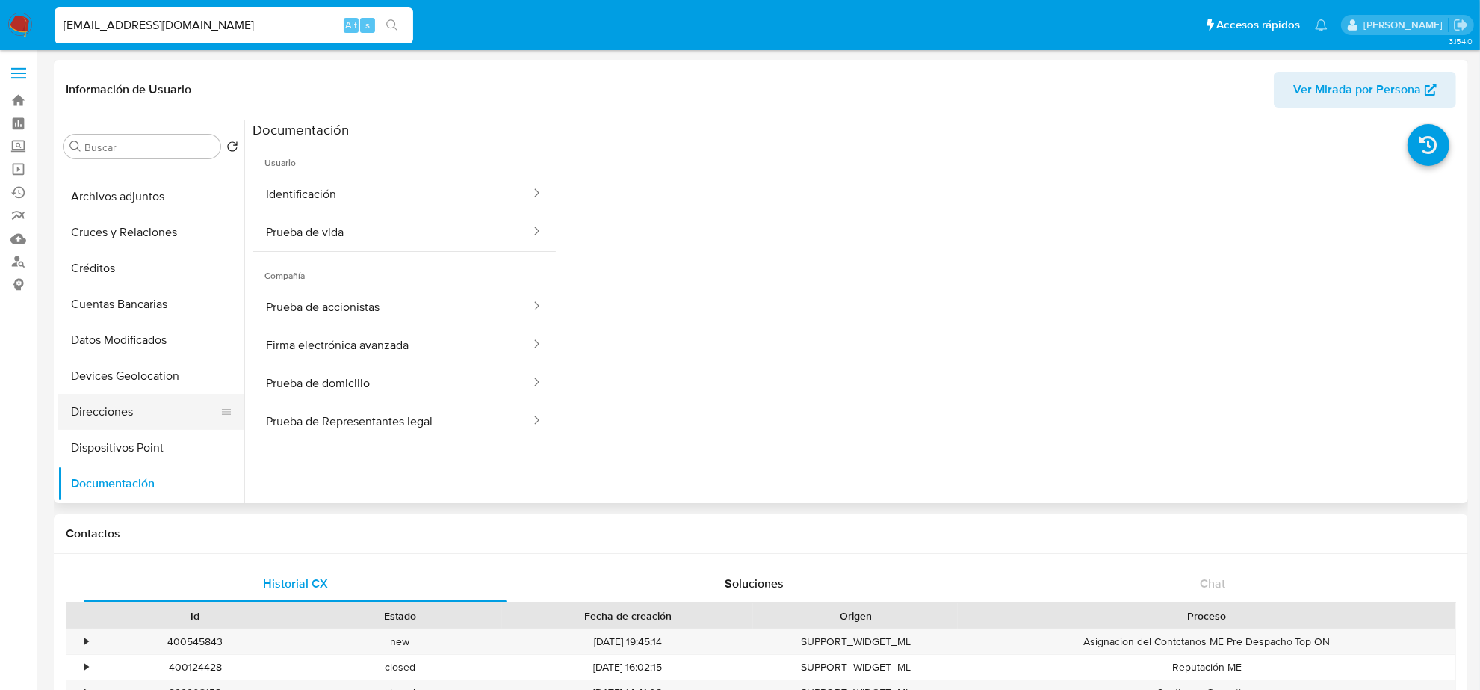
click at [135, 412] on button "Direcciones" at bounding box center [145, 412] width 175 height 36
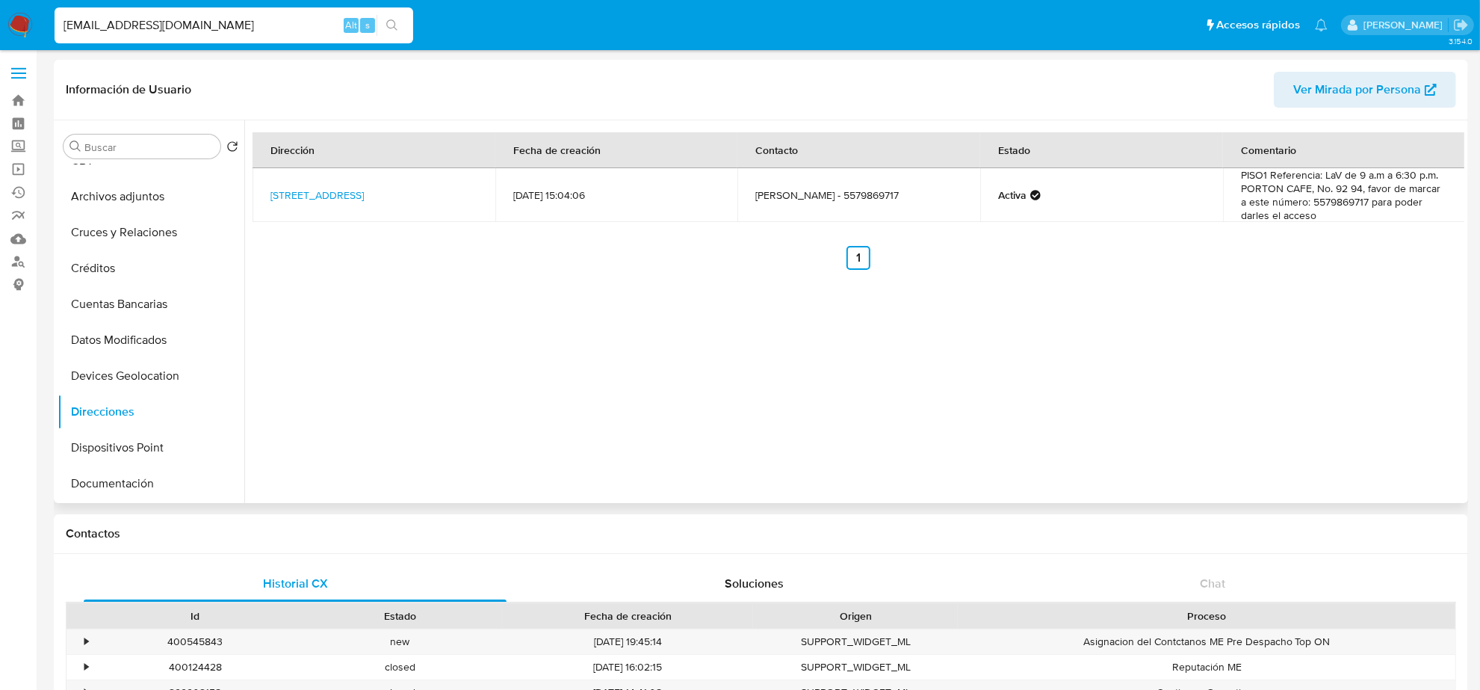
click at [861, 192] on td "[PERSON_NAME] - 5579869717" at bounding box center [858, 195] width 243 height 54
copy td "5579869717"
click at [157, 28] on input "[EMAIL_ADDRESS][DOMAIN_NAME]" at bounding box center [234, 25] width 359 height 19
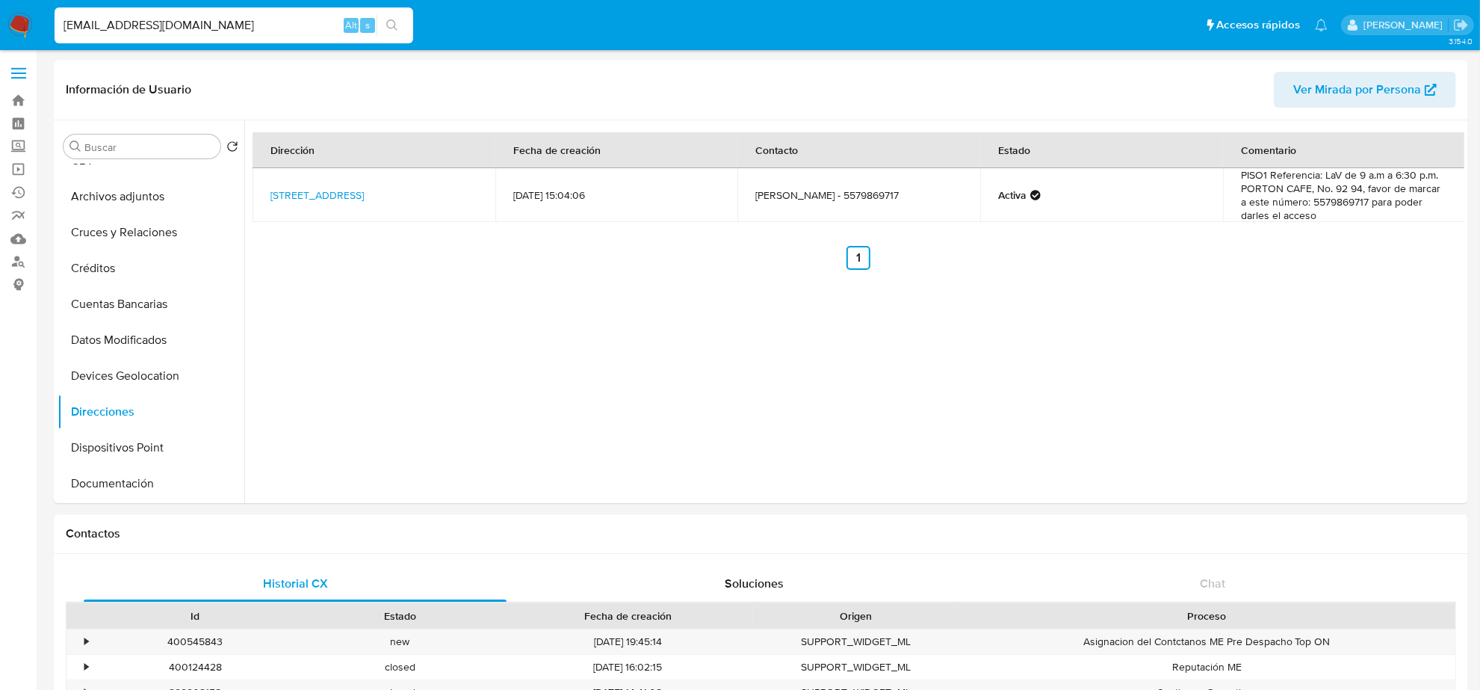
click at [157, 28] on input "[EMAIL_ADDRESS][DOMAIN_NAME]" at bounding box center [234, 25] width 359 height 19
paste input "[EMAIL_ADDRESS]"
type input "[EMAIL_ADDRESS][DOMAIN_NAME]"
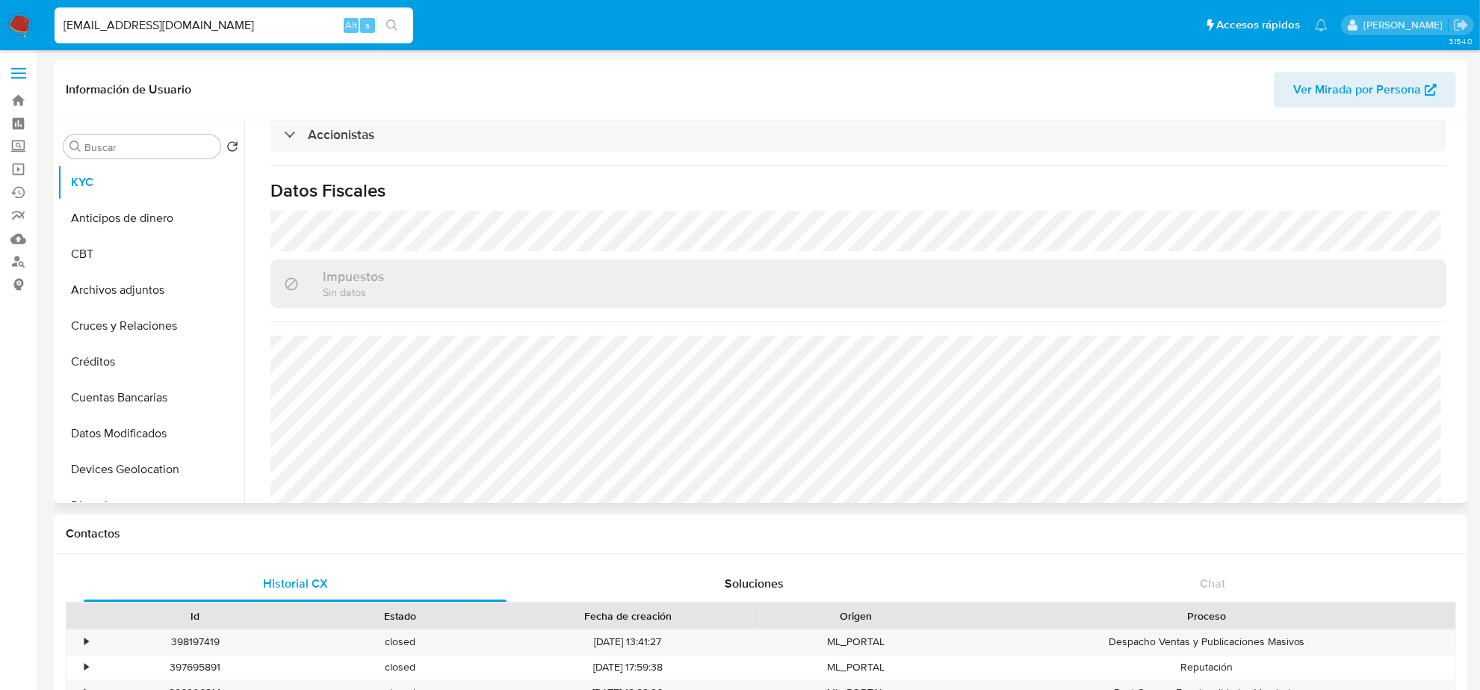
scroll to position [1061, 0]
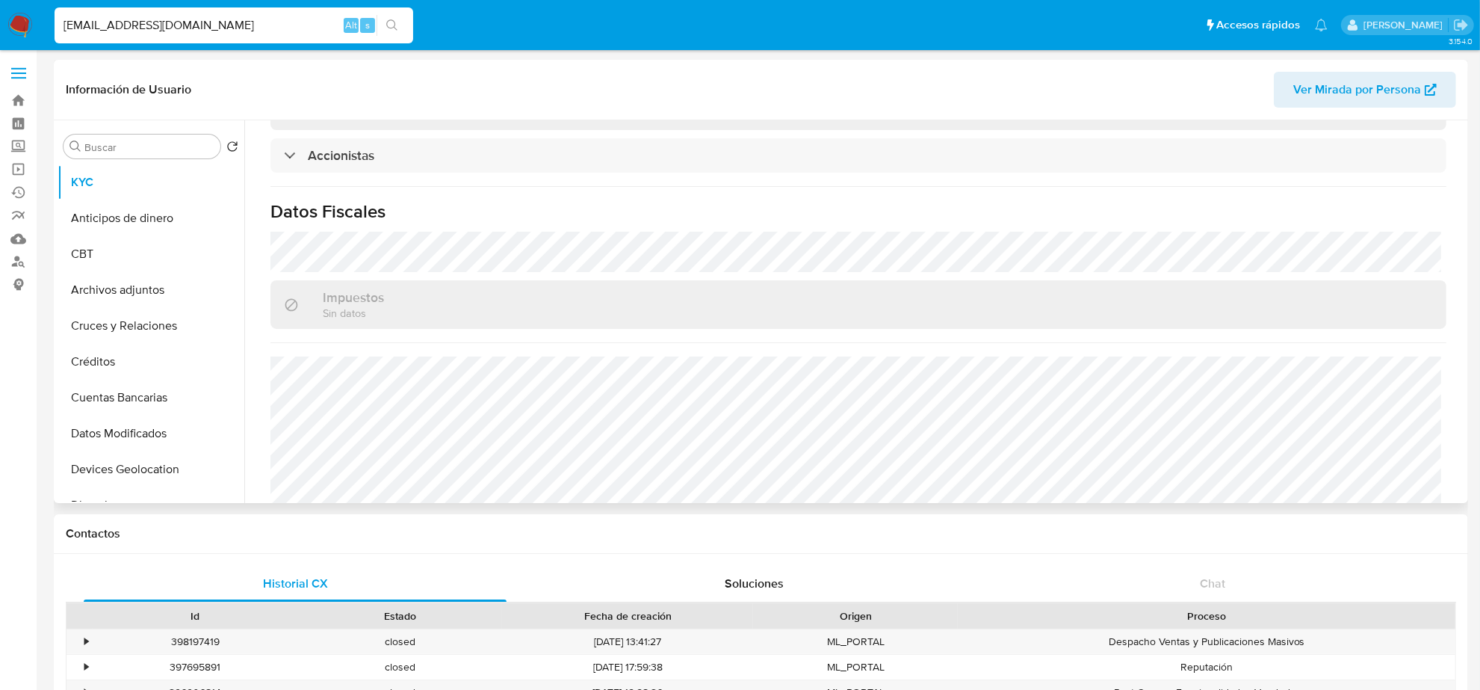
select select "10"
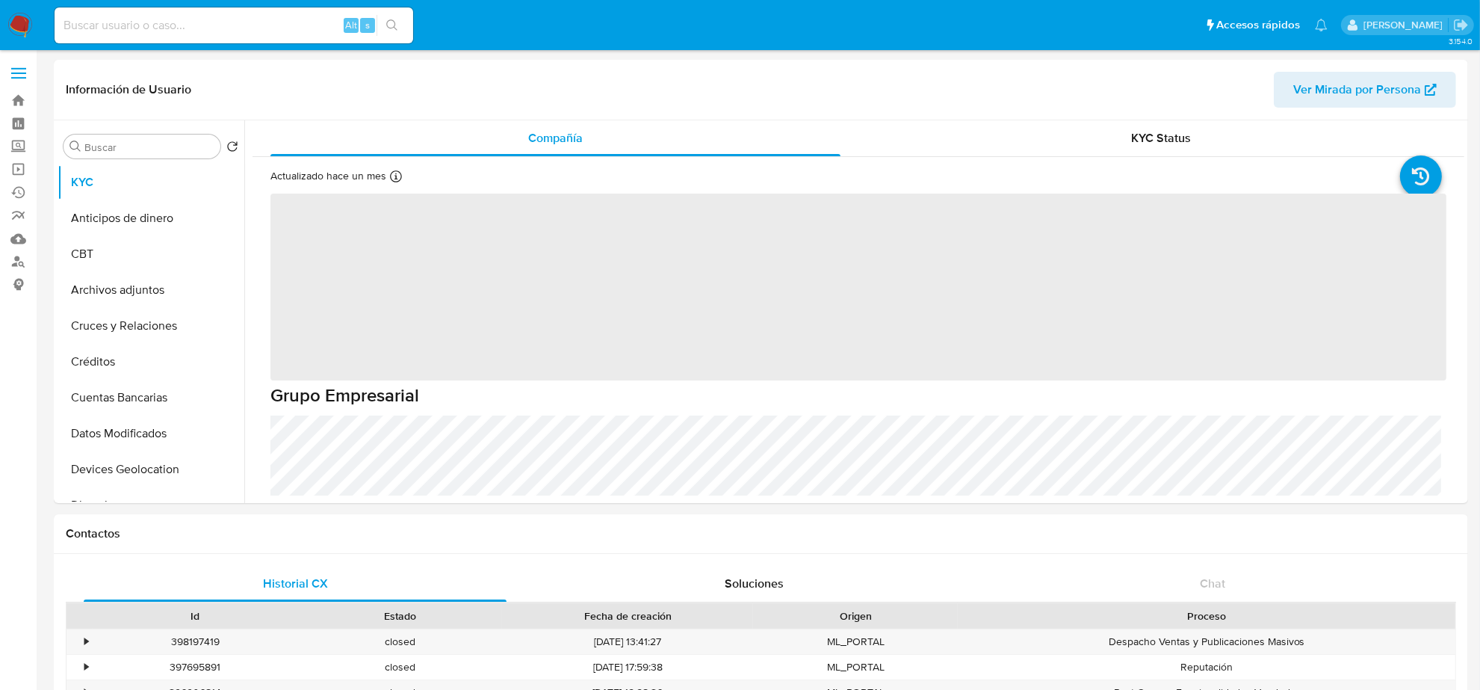
click at [229, 30] on input at bounding box center [234, 25] width 359 height 19
paste input "MORE THAN CHAIRS SA DE CV"
type input "MORE THAN CHAIRS SA DE CV"
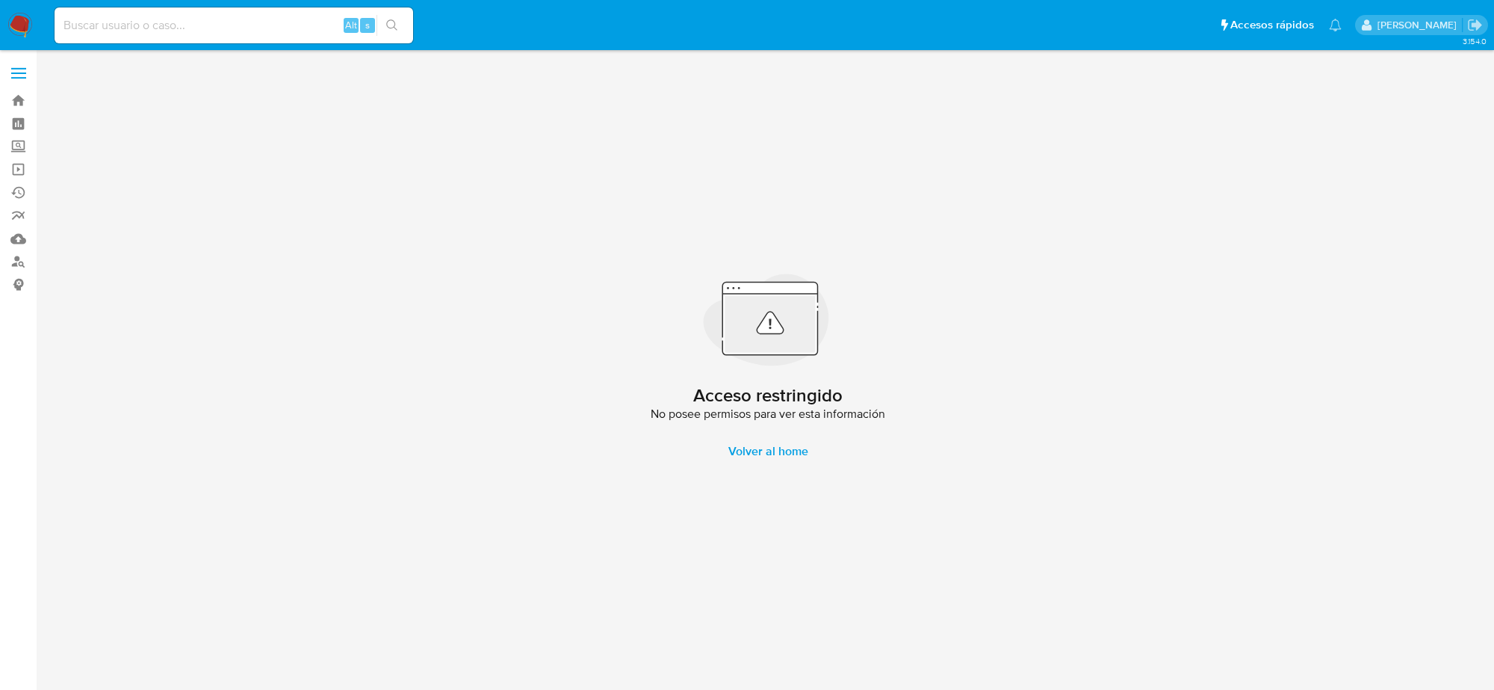
click at [207, 30] on input at bounding box center [234, 25] width 359 height 19
paste input "ENTAS@CLUBCITYCOMPANY.COM"
click at [67, 21] on input "ENTAS@CLUBCITYCOMPANY.COM" at bounding box center [234, 25] width 359 height 19
type input "VENTAS@CLUBCITYCOMPANY.COM"
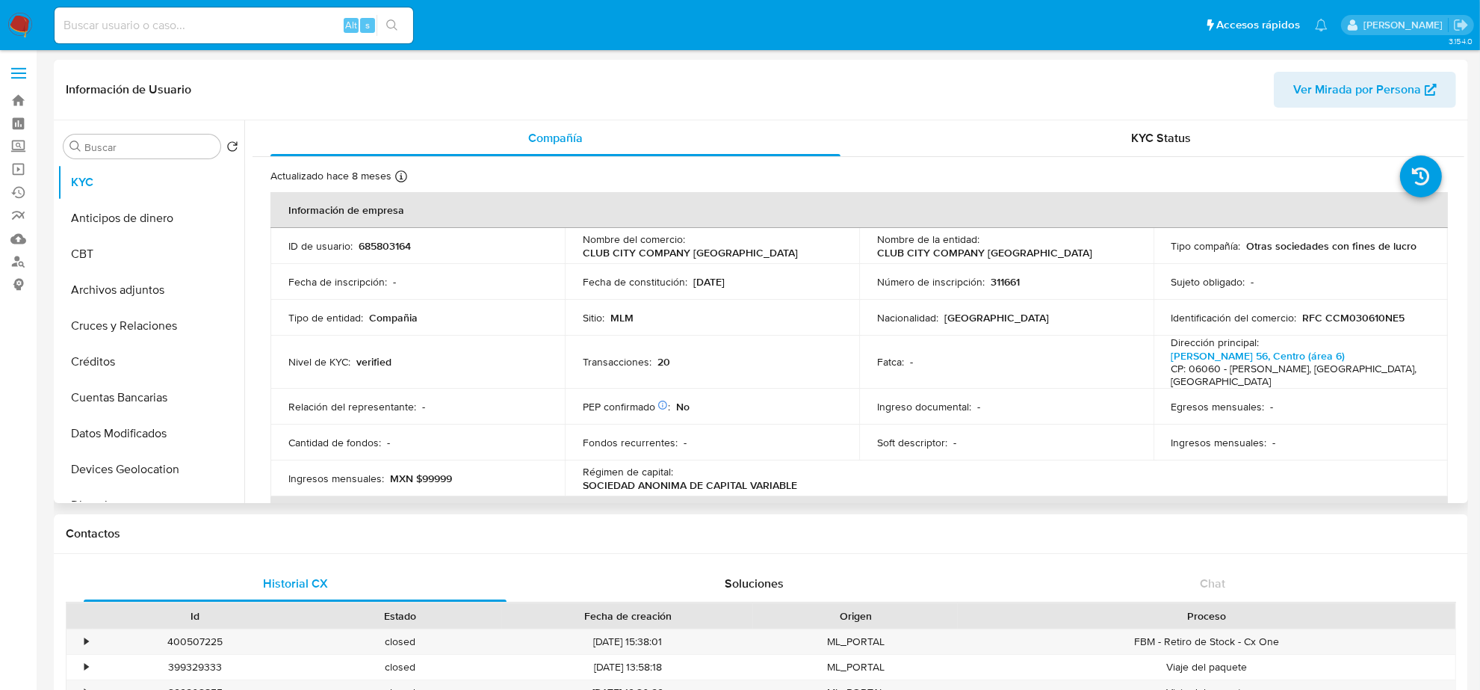
select select "10"
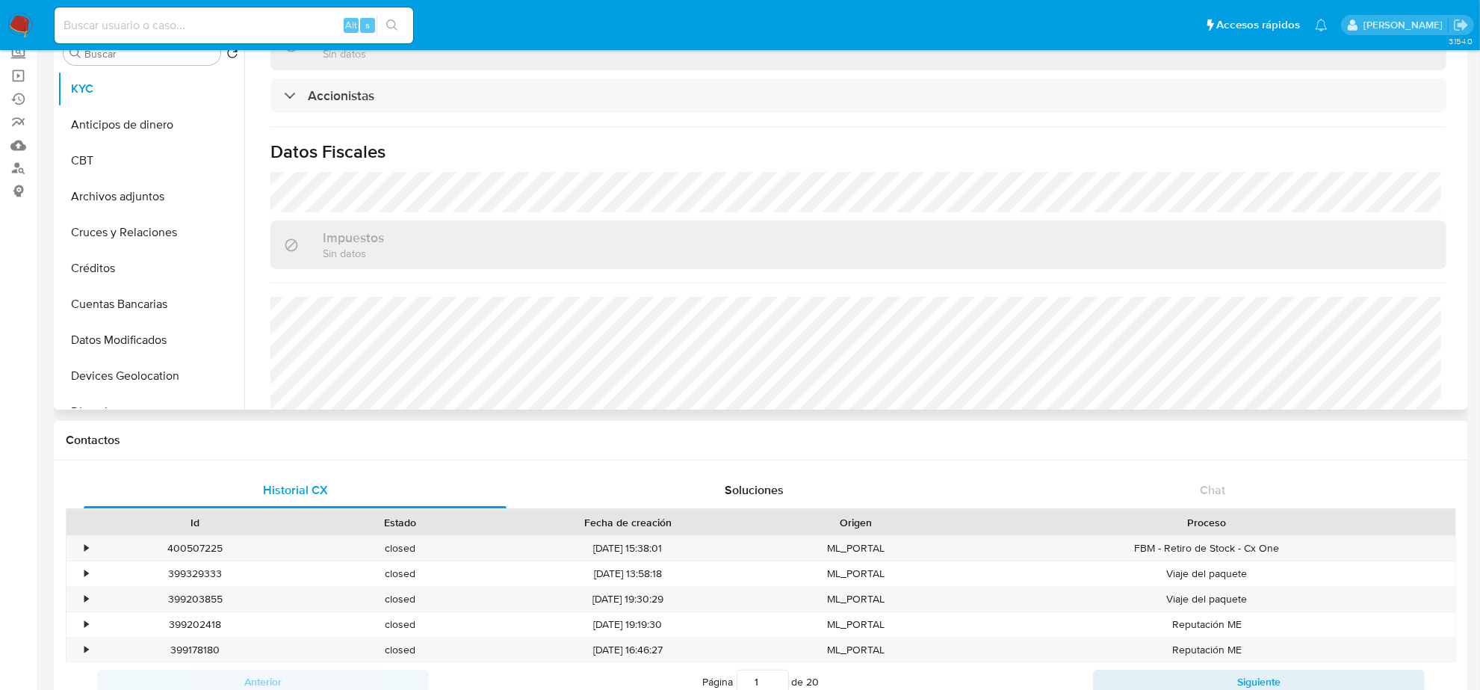
scroll to position [1069, 0]
